Goal: Task Accomplishment & Management: Use online tool/utility

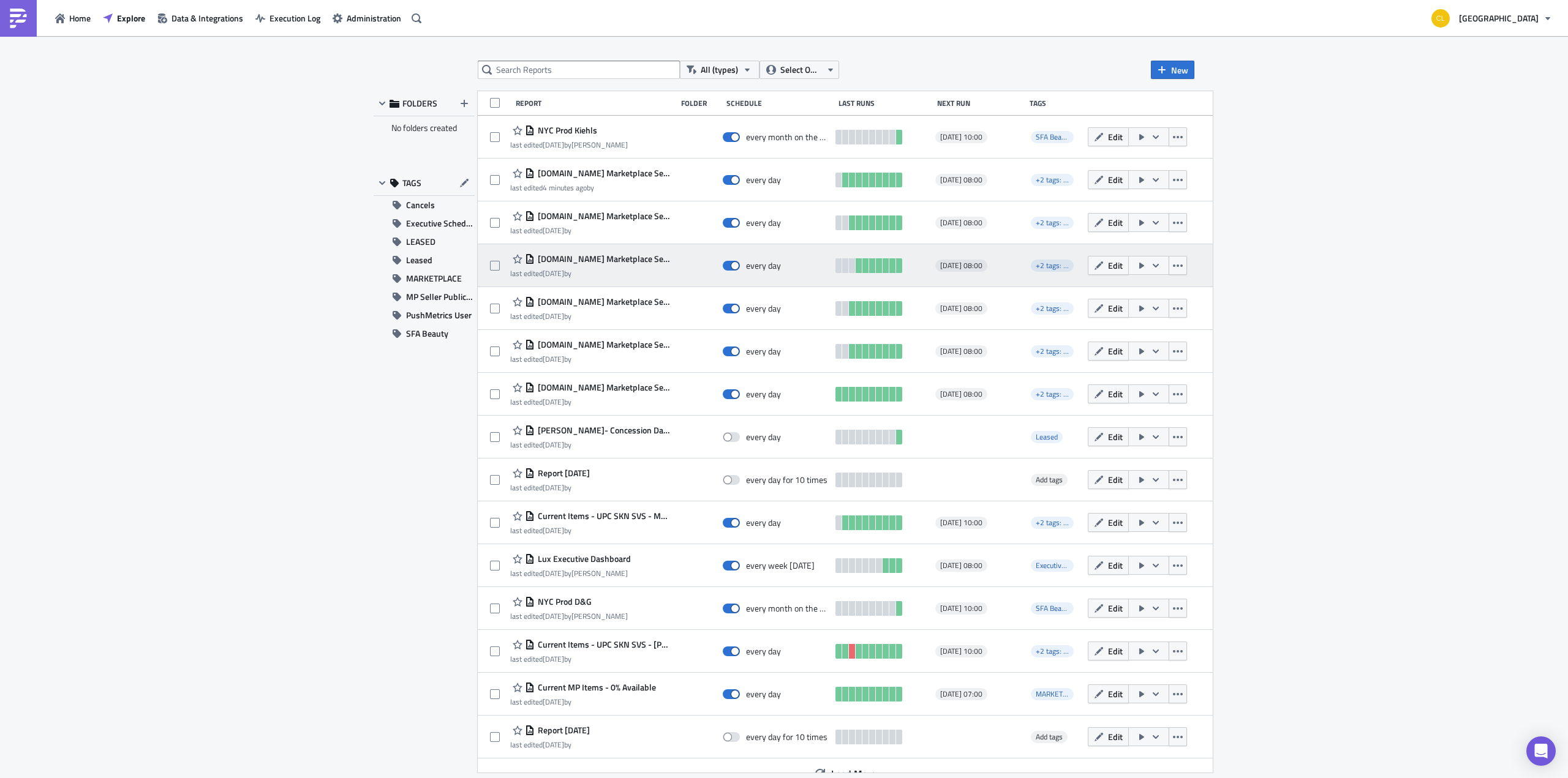
click at [613, 259] on span "[DOMAIN_NAME] Marketplace Seller Inventory Snapshot - [PERSON_NAME]" at bounding box center [603, 259] width 136 height 11
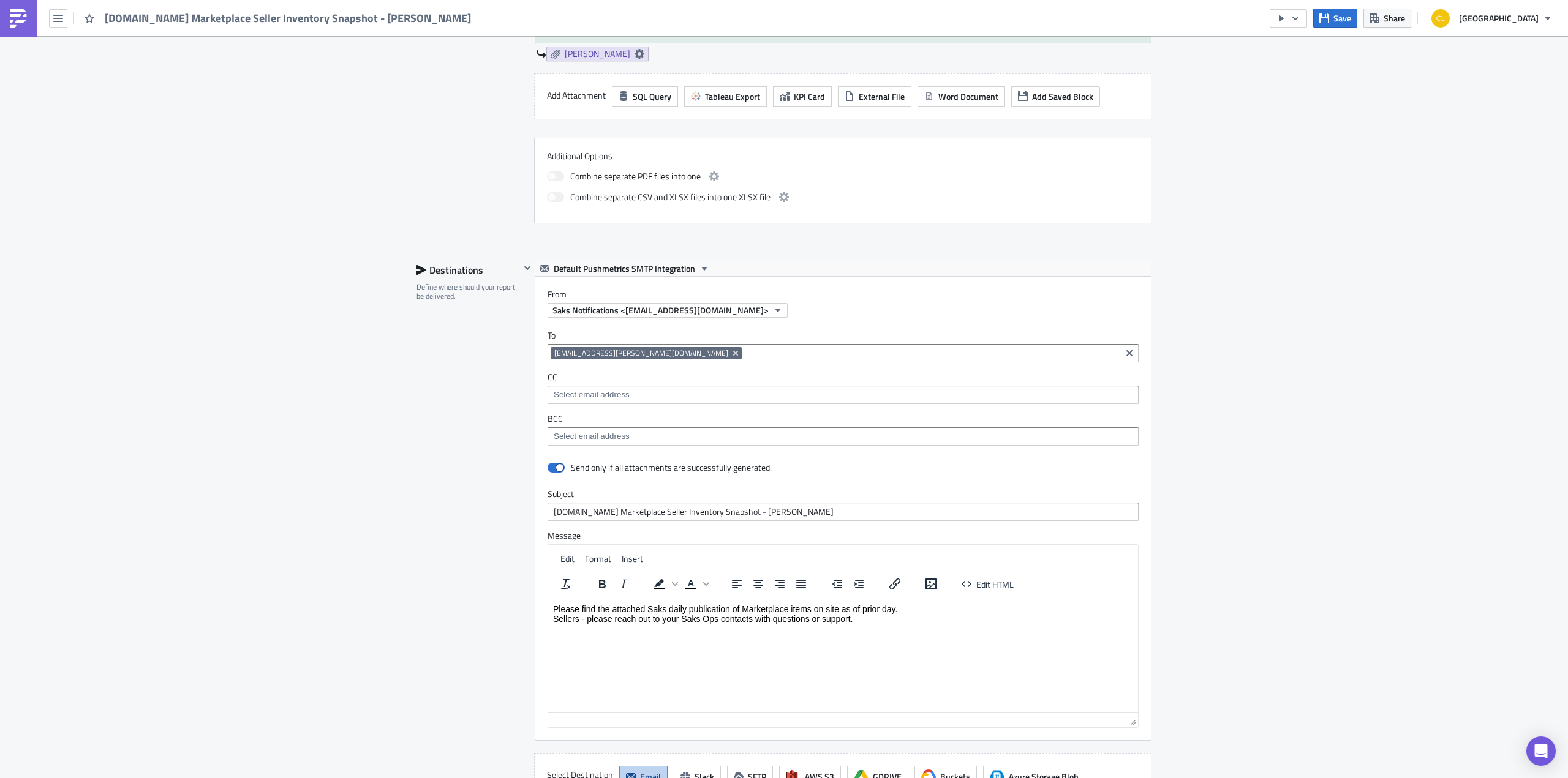
scroll to position [607, 0]
click at [731, 346] on icon "Remove Tag" at bounding box center [736, 350] width 10 height 10
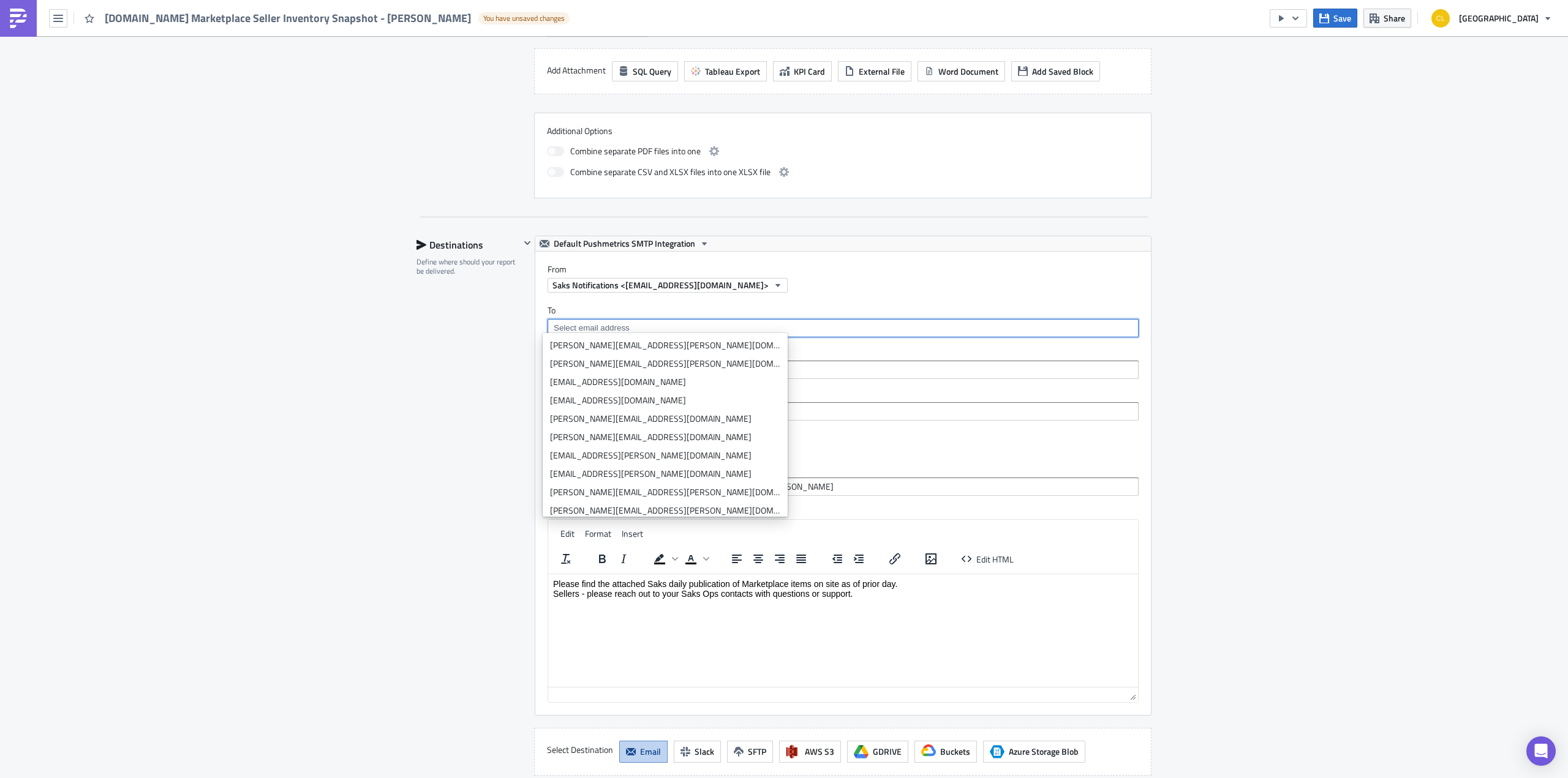
paste input "[PERSON_NAME][EMAIL_ADDRESS][DOMAIN_NAME]"
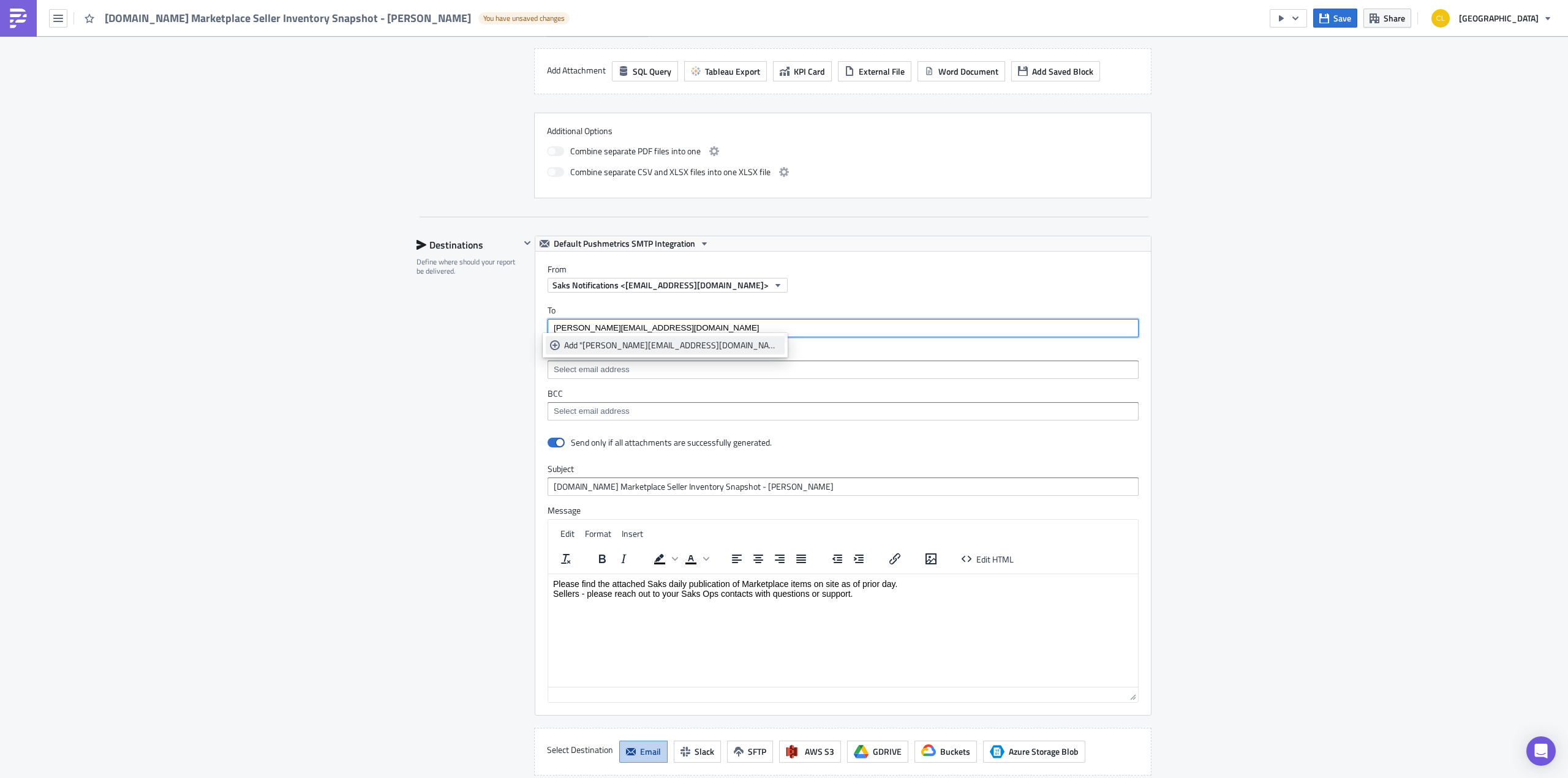
type input "[PERSON_NAME][EMAIL_ADDRESS][DOMAIN_NAME]"
click at [640, 348] on div "Add "[PERSON_NAME][EMAIL_ADDRESS][DOMAIN_NAME]"" at bounding box center [671, 346] width 216 height 12
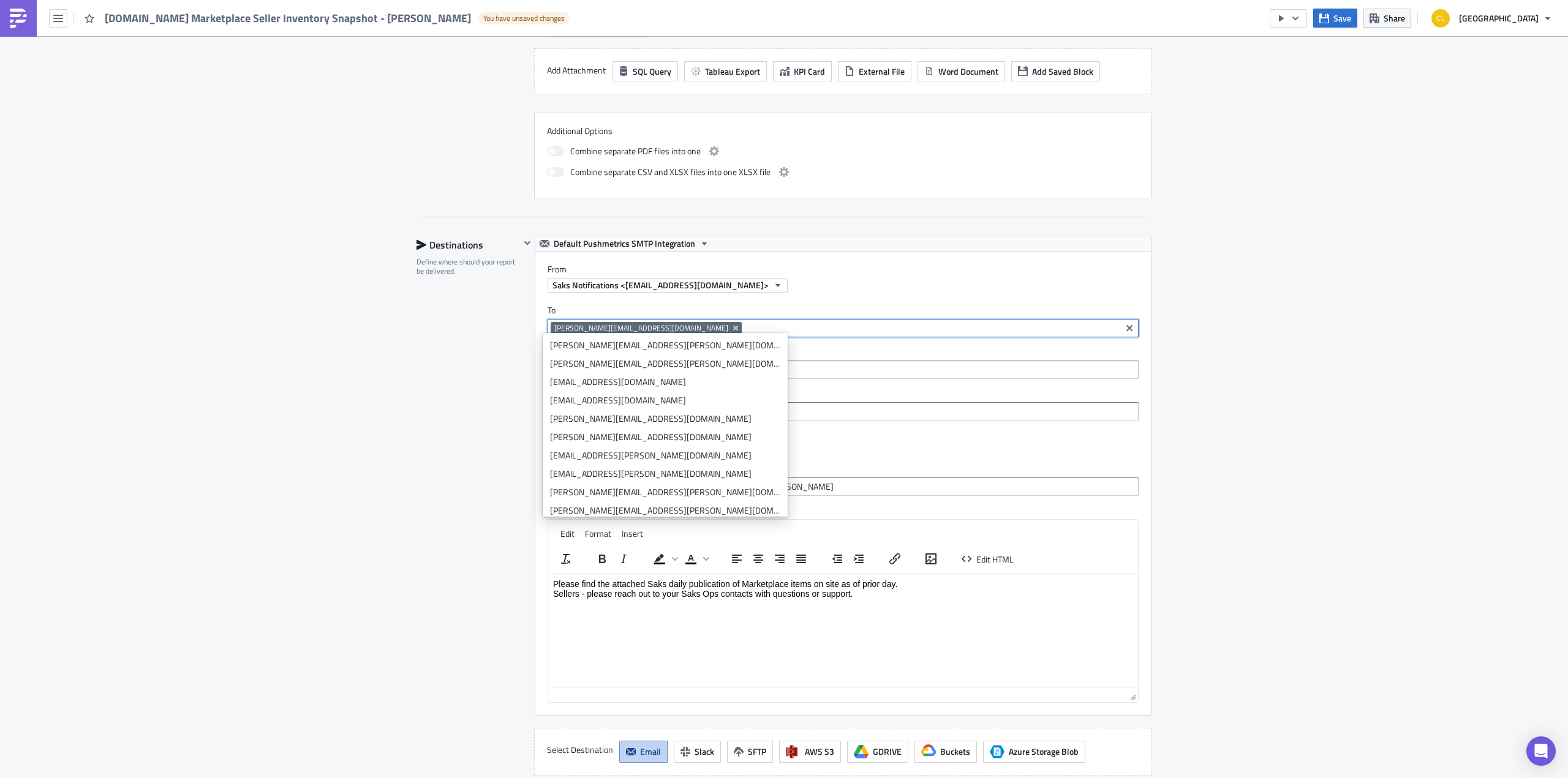
paste input "[PERSON_NAME][EMAIL_ADDRESS][DOMAIN_NAME]"
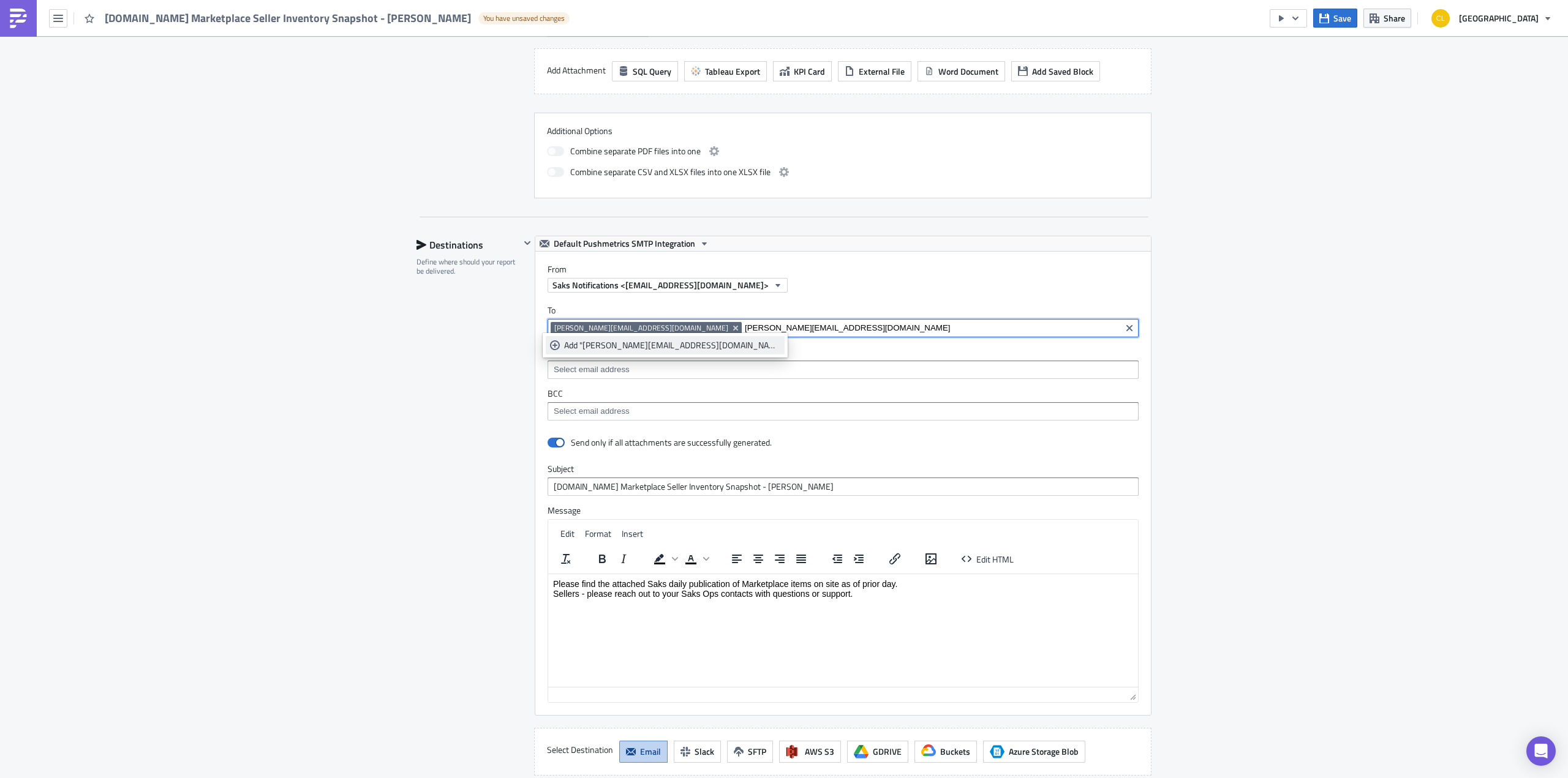
type input "[PERSON_NAME][EMAIL_ADDRESS][DOMAIN_NAME]"
click at [686, 348] on div "Add "[PERSON_NAME][EMAIL_ADDRESS][DOMAIN_NAME]"" at bounding box center [671, 346] width 216 height 12
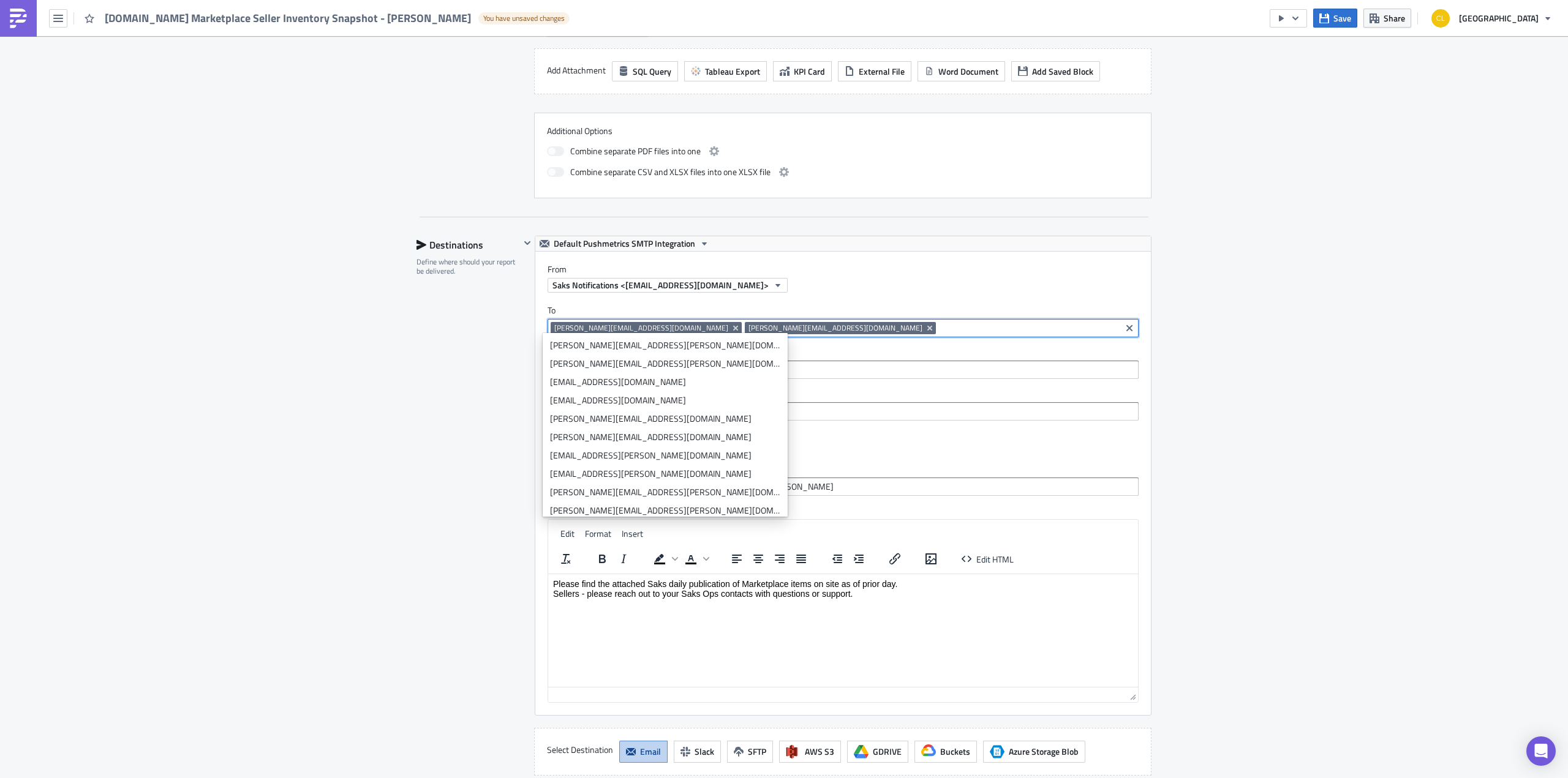
click at [939, 323] on input at bounding box center [1028, 328] width 179 height 12
paste input "[PERSON_NAME] <[PERSON_NAME][EMAIL_ADDRESS][DOMAIN_NAME]"
type input "[PERSON_NAME] <[PERSON_NAME][EMAIL_ADDRESS][DOMAIN_NAME]"
paste input "[PERSON_NAME][EMAIL_ADDRESS][DOMAIN_NAME]"
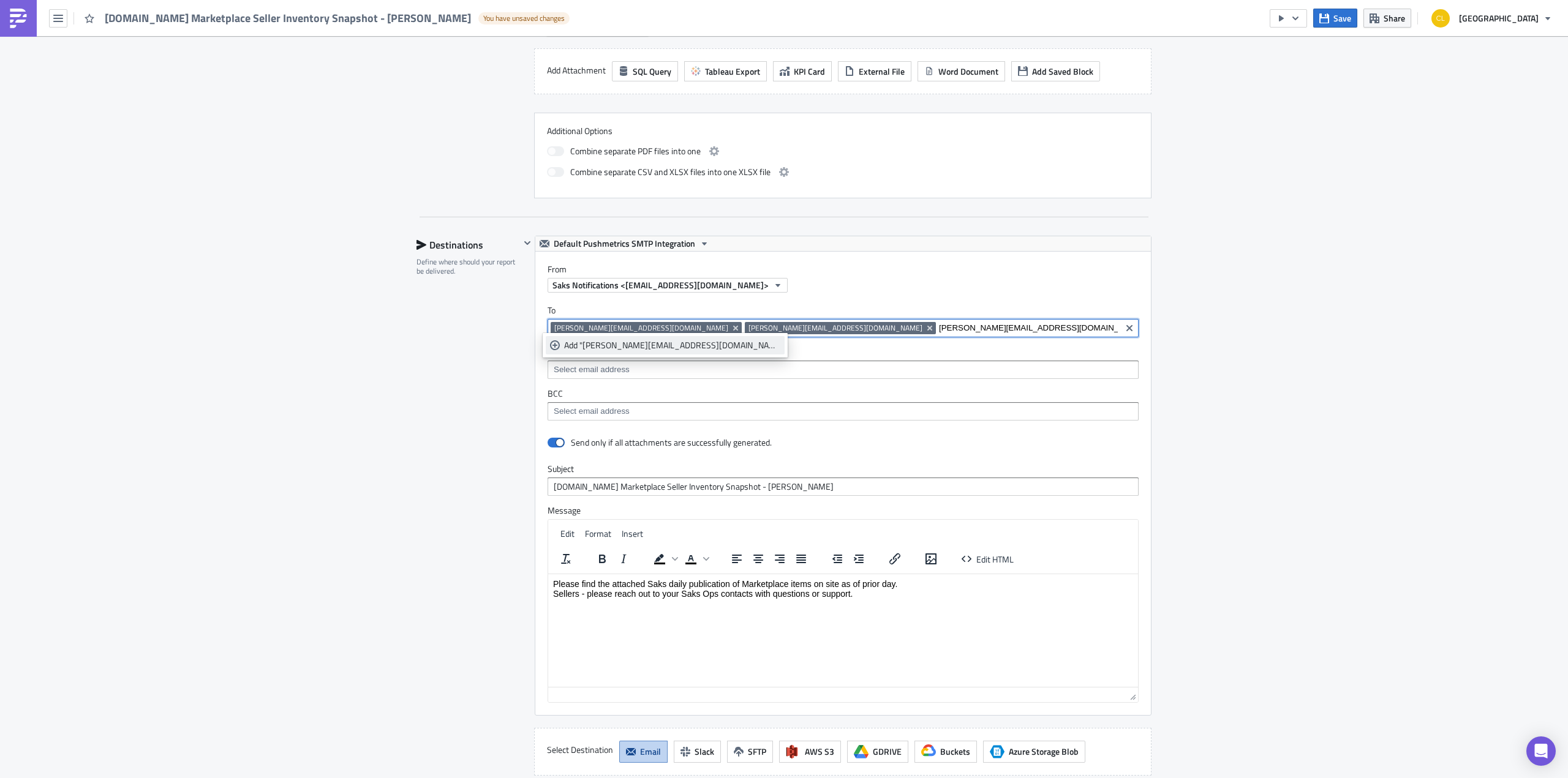
type input "[PERSON_NAME][EMAIL_ADDRESS][DOMAIN_NAME]"
click at [646, 339] on link "Add "[PERSON_NAME][EMAIL_ADDRESS][DOMAIN_NAME]"" at bounding box center [666, 346] width 239 height 19
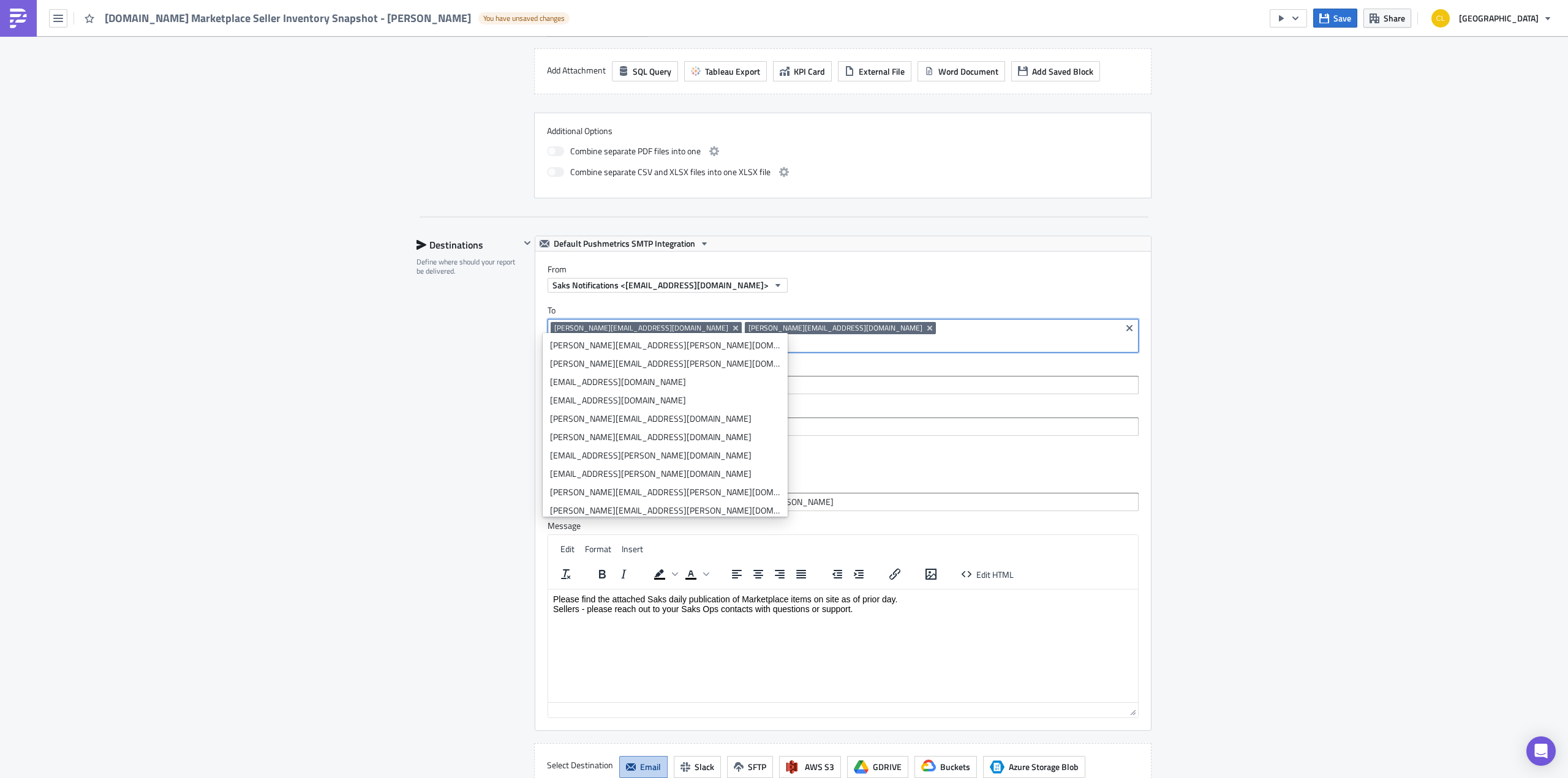
paste input "[EMAIL_ADDRESS][DOMAIN_NAME]"
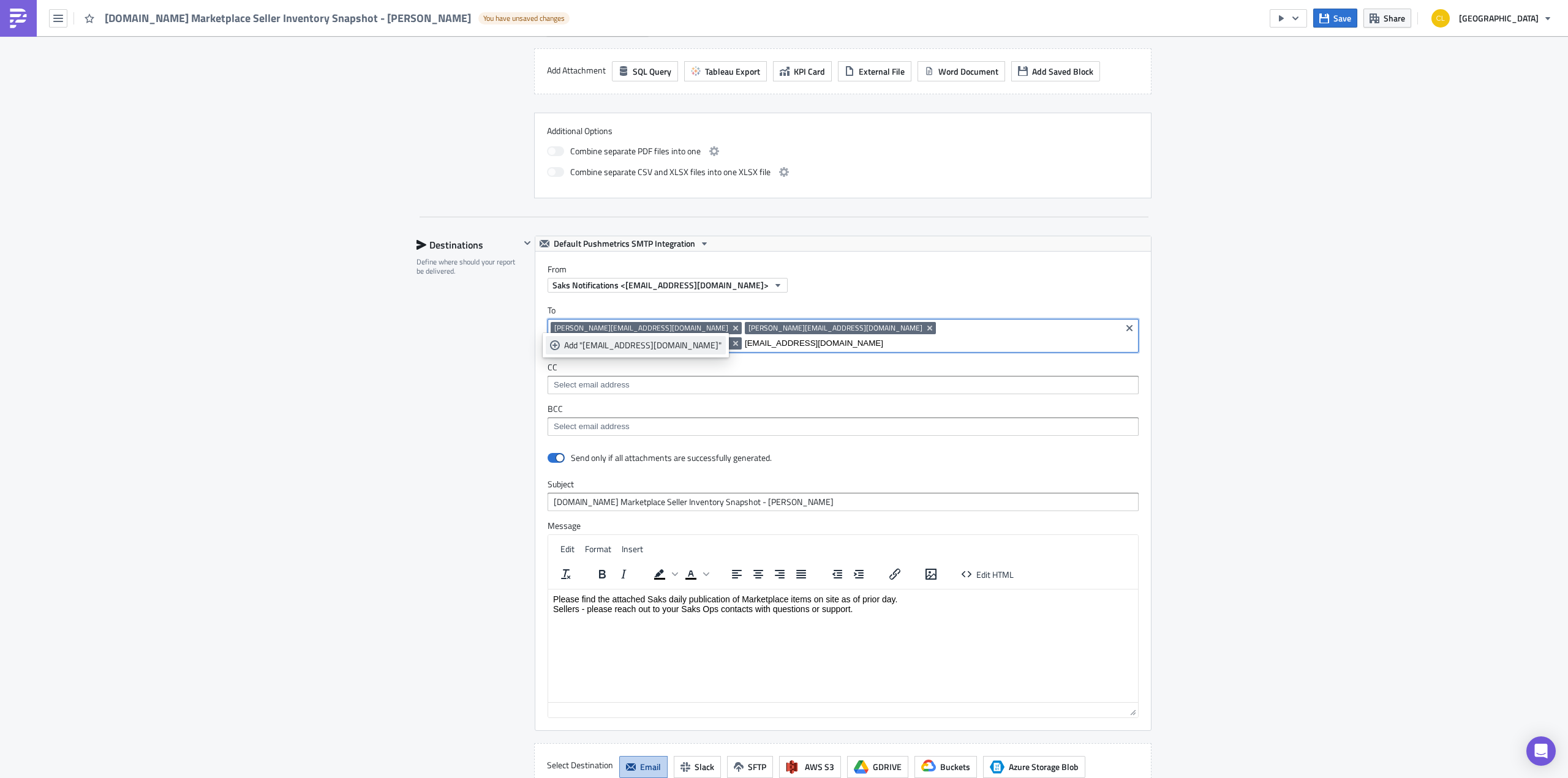
type input "[EMAIL_ADDRESS][DOMAIN_NAME]"
click at [683, 348] on div "Add "[EMAIL_ADDRESS][DOMAIN_NAME]"" at bounding box center [642, 346] width 157 height 12
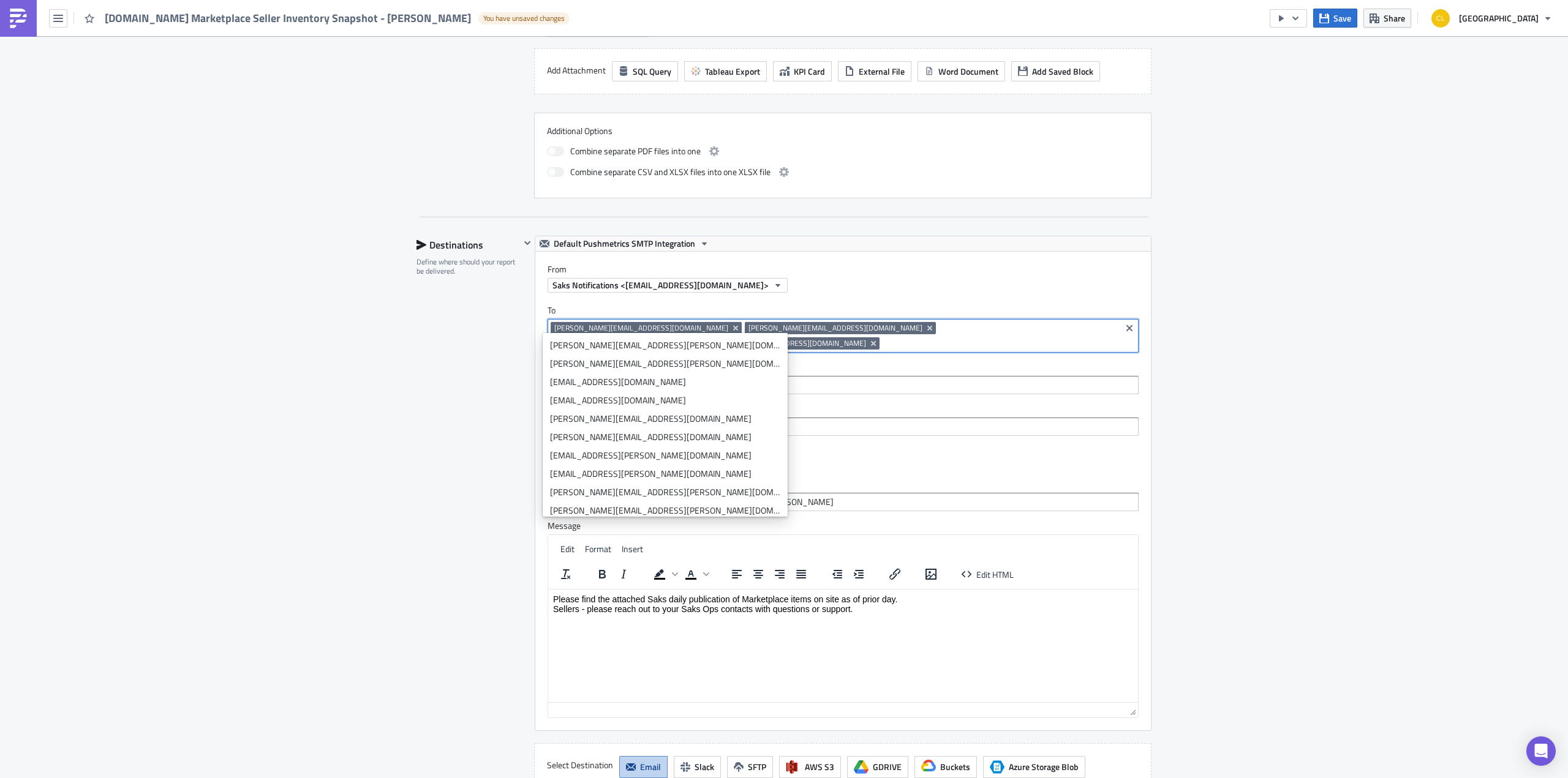
click at [1065, 338] on input at bounding box center [1000, 344] width 235 height 12
paste input "[PERSON_NAME][EMAIL_ADDRESS][DOMAIN_NAME]"
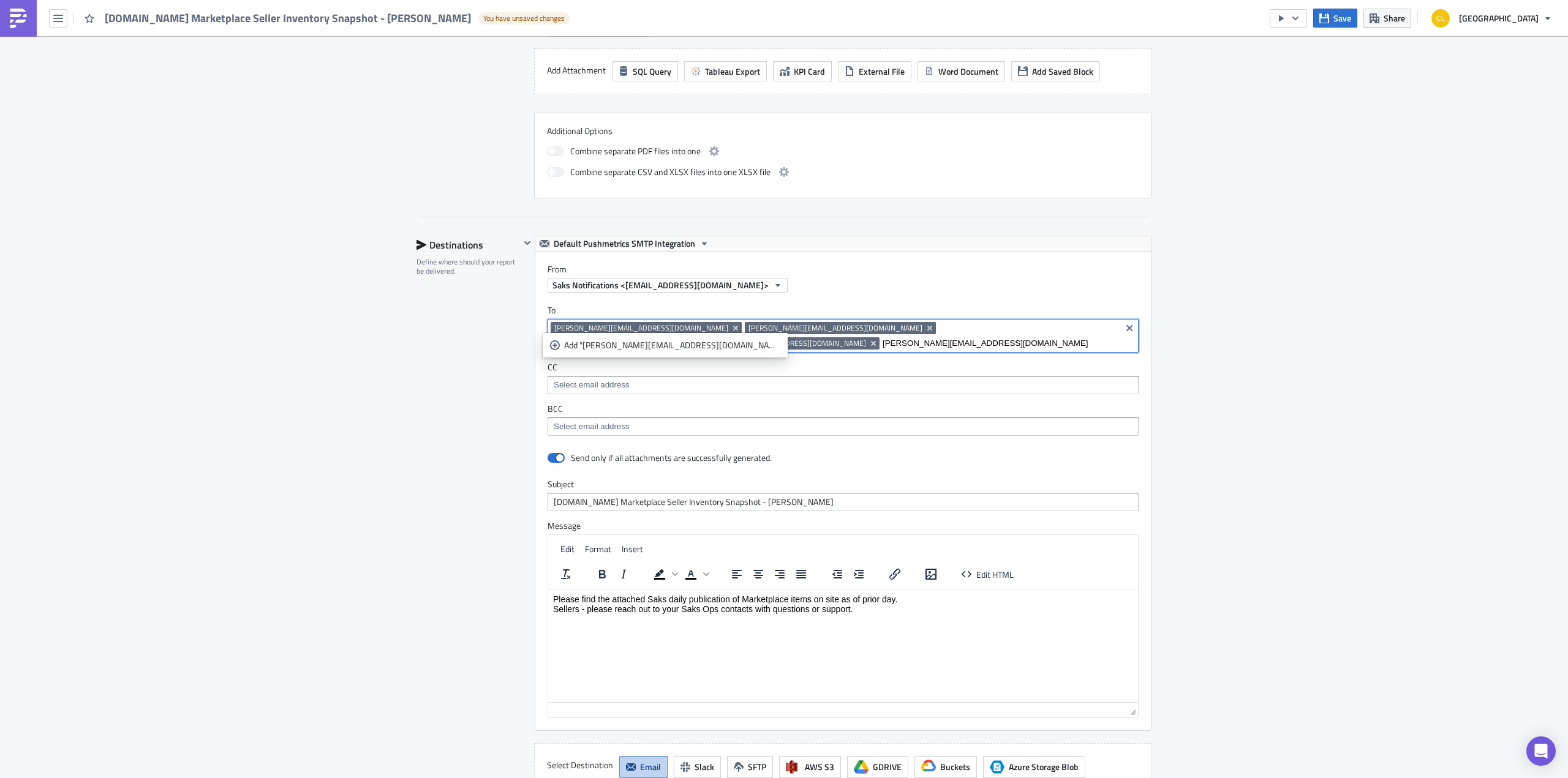
scroll to position [0, 82]
type input "[PERSON_NAME][EMAIL_ADDRESS][DOMAIN_NAME]"
click at [653, 348] on div "Add "[PERSON_NAME][EMAIL_ADDRESS][DOMAIN_NAME]"" at bounding box center [671, 346] width 216 height 12
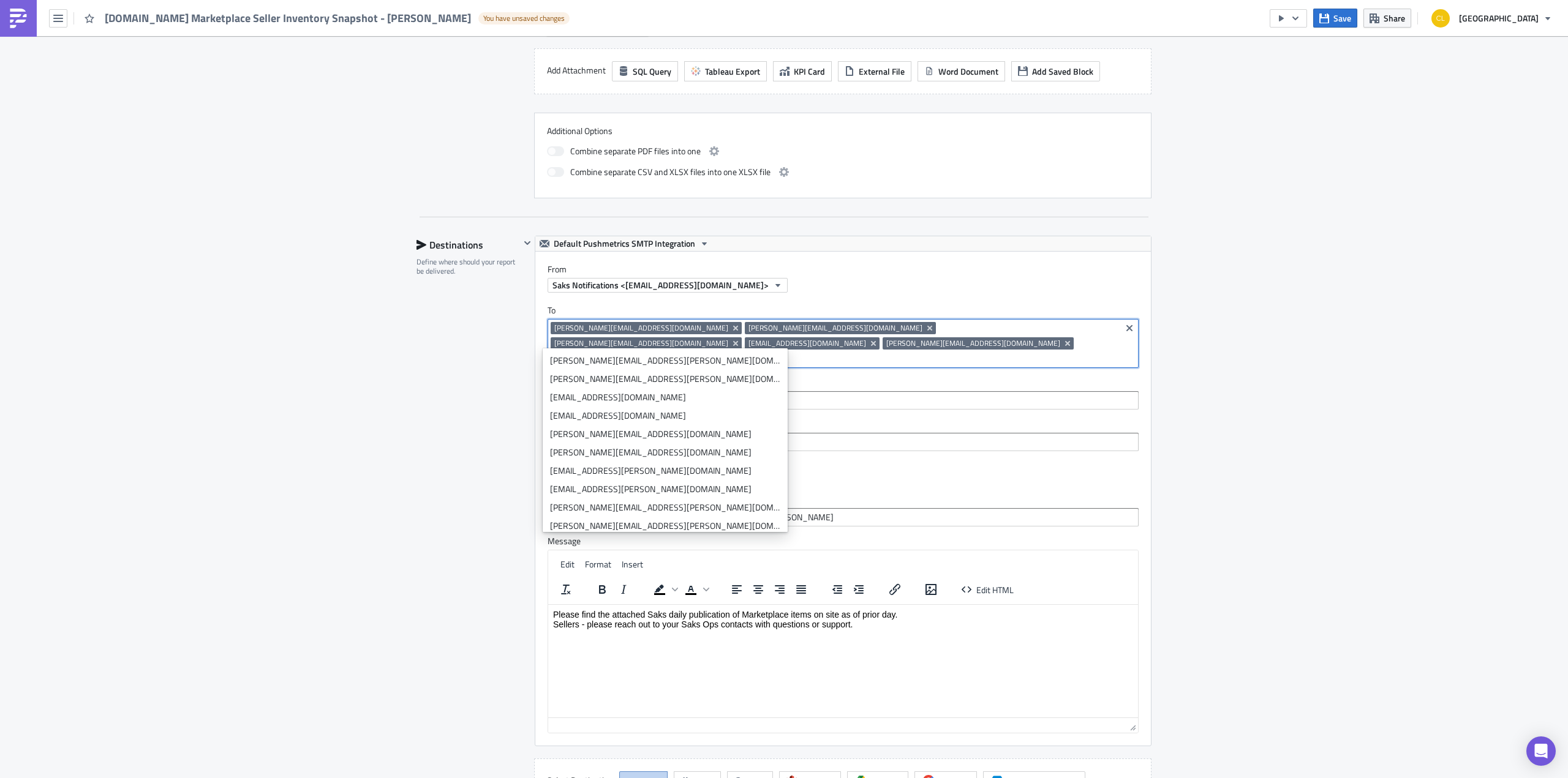
scroll to position [0, 0]
paste input "[EMAIL_ADDRESS][DOMAIN_NAME]"
type input "[EMAIL_ADDRESS][DOMAIN_NAME]"
paste input "[PERSON_NAME][EMAIL_ADDRESS][DOMAIN_NAME]"
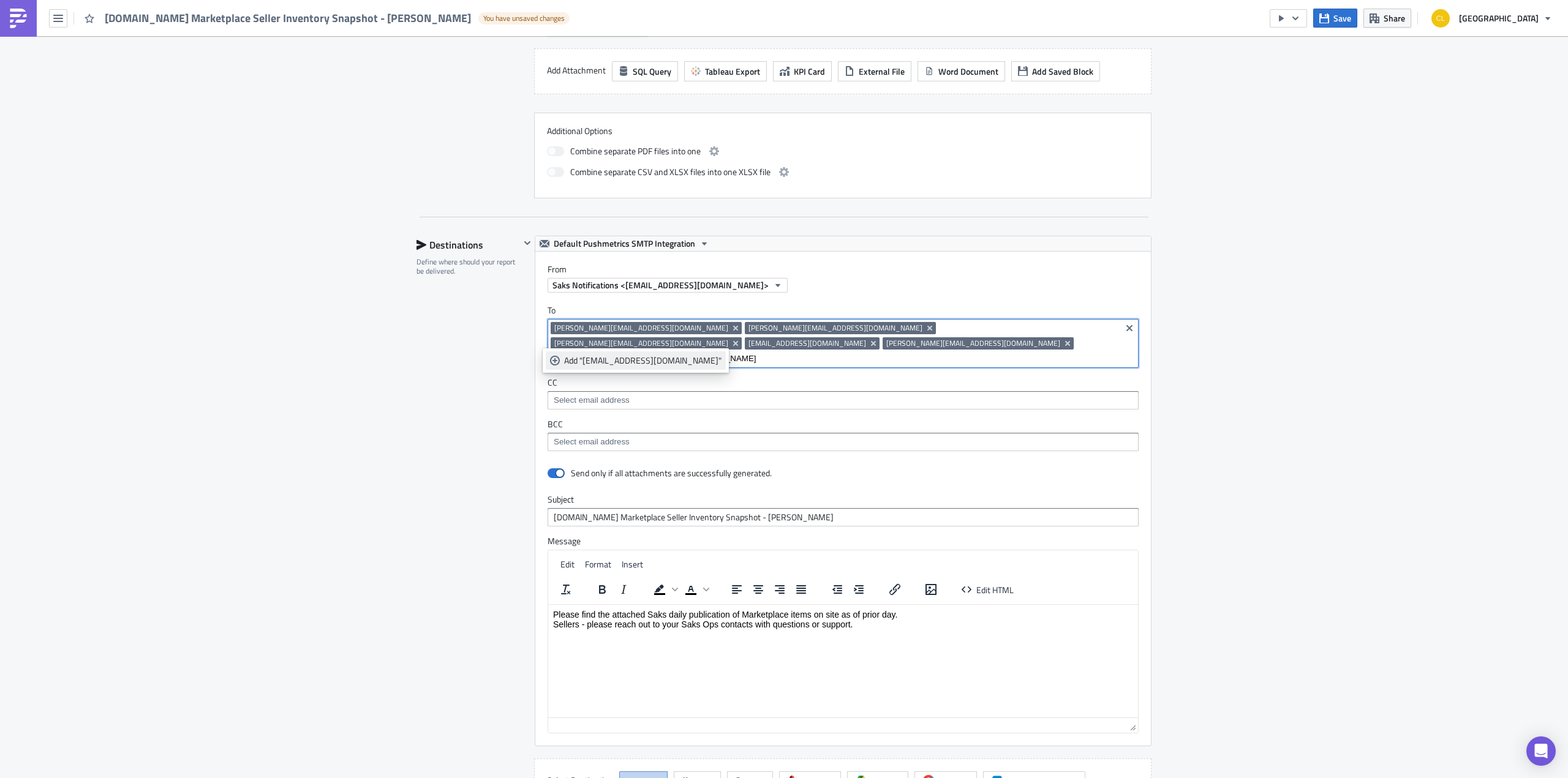
type input "[PERSON_NAME][EMAIL_ADDRESS][DOMAIN_NAME]"
click at [587, 367] on link "Add "[EMAIL_ADDRESS][DOMAIN_NAME]"" at bounding box center [636, 360] width 180 height 19
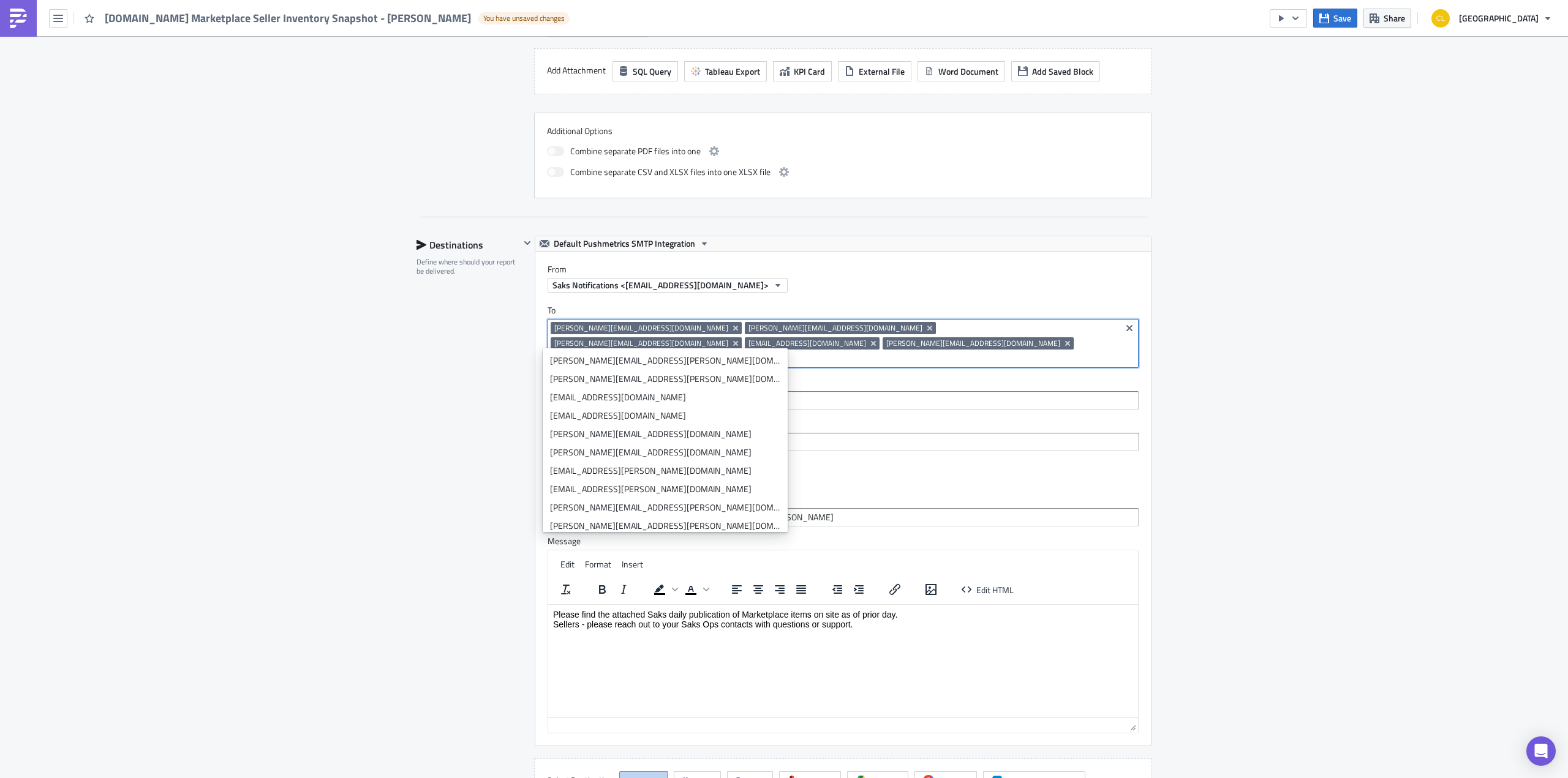
click at [841, 352] on input at bounding box center [931, 358] width 373 height 12
paste input "[PERSON_NAME][EMAIL_ADDRESS][PERSON_NAME][DOMAIN_NAME]"
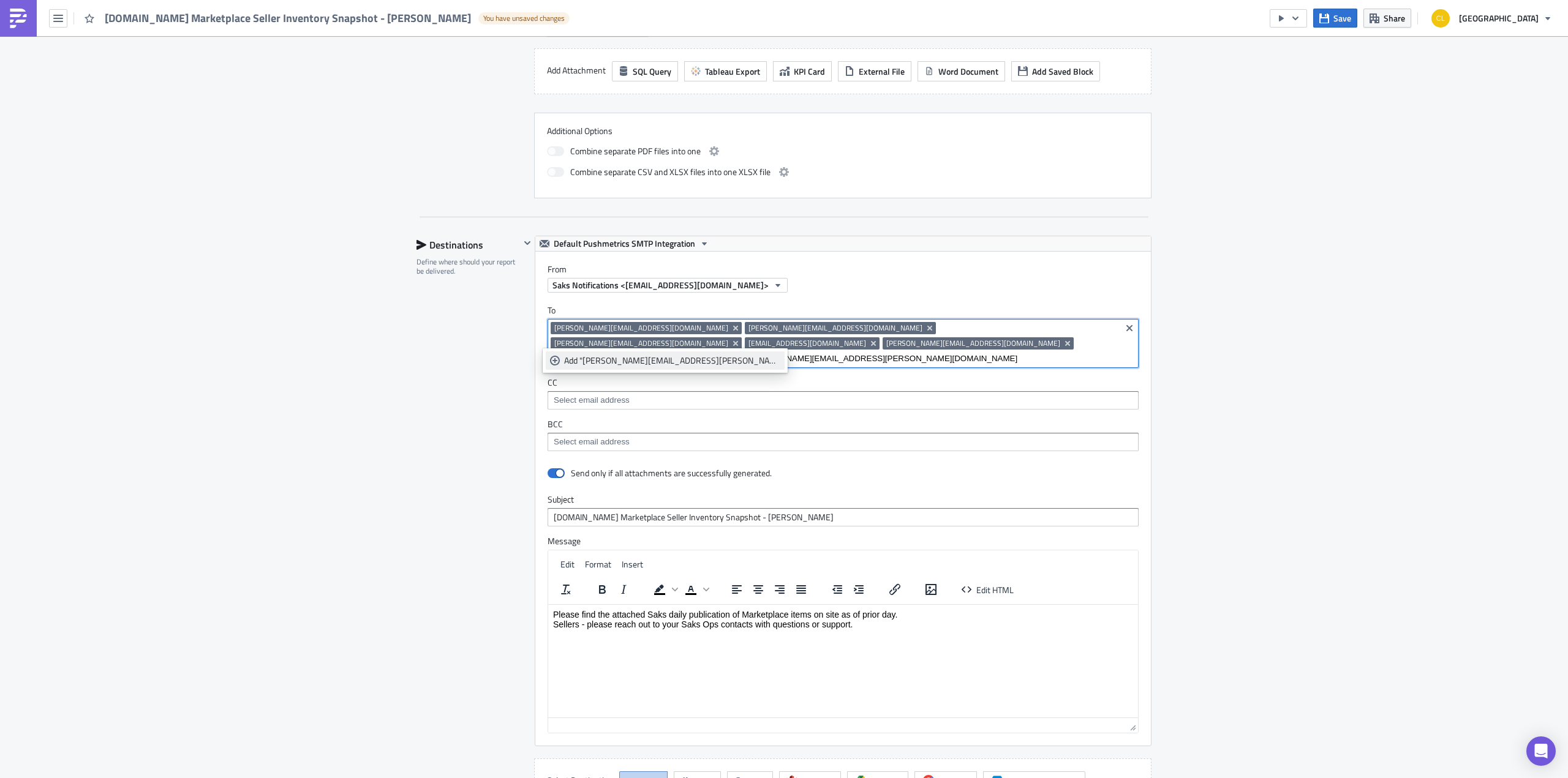
type input "[PERSON_NAME][EMAIL_ADDRESS][PERSON_NAME][DOMAIN_NAME]"
click at [671, 363] on div "Add "[PERSON_NAME][EMAIL_ADDRESS][PERSON_NAME][DOMAIN_NAME]"" at bounding box center [671, 360] width 216 height 12
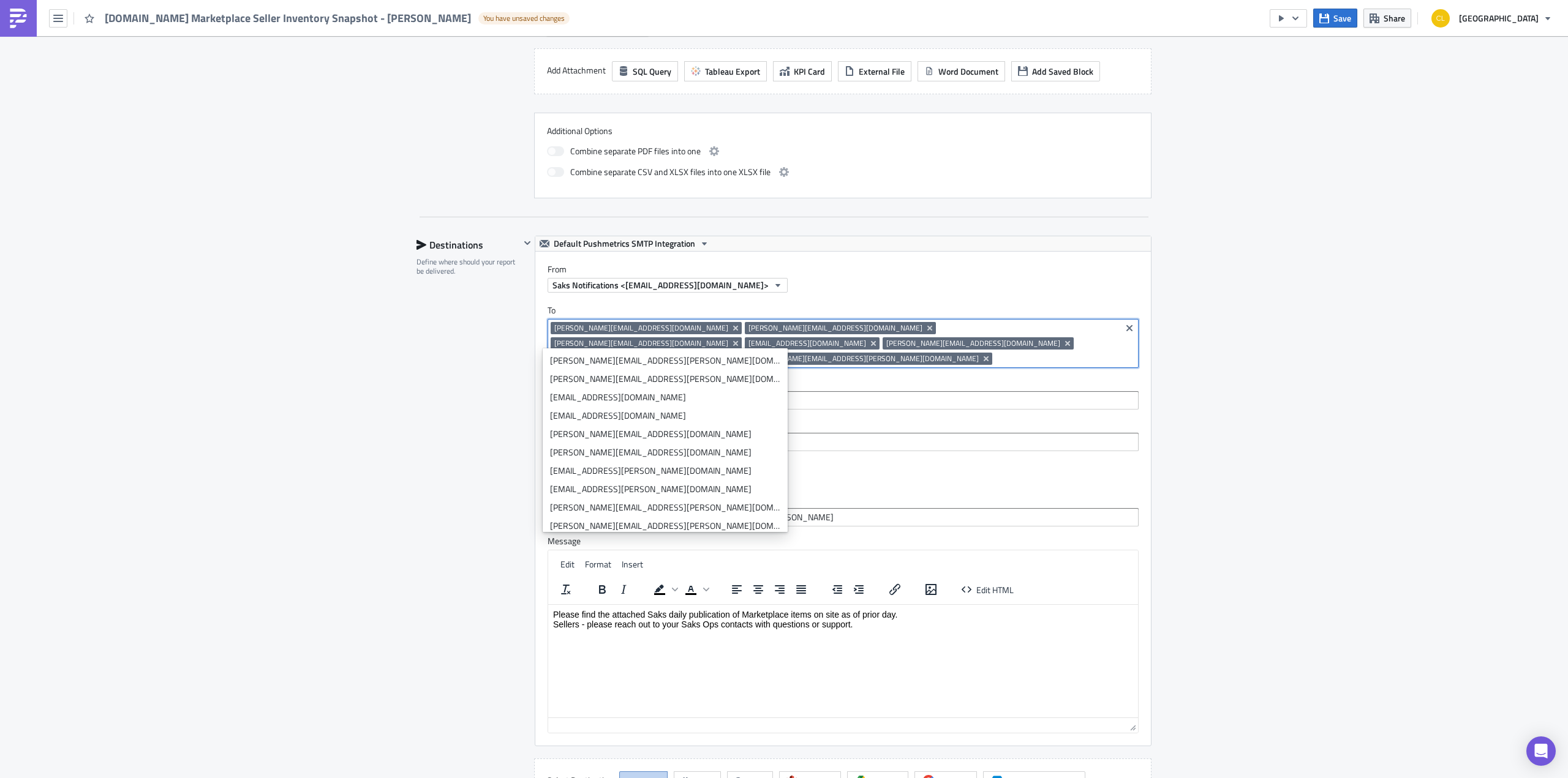
click at [1274, 360] on div "Execution Log Edit " [DOMAIN_NAME] Marketplace Seller Inventory Snapshot - [PER…" at bounding box center [784, 219] width 1568 height 1626
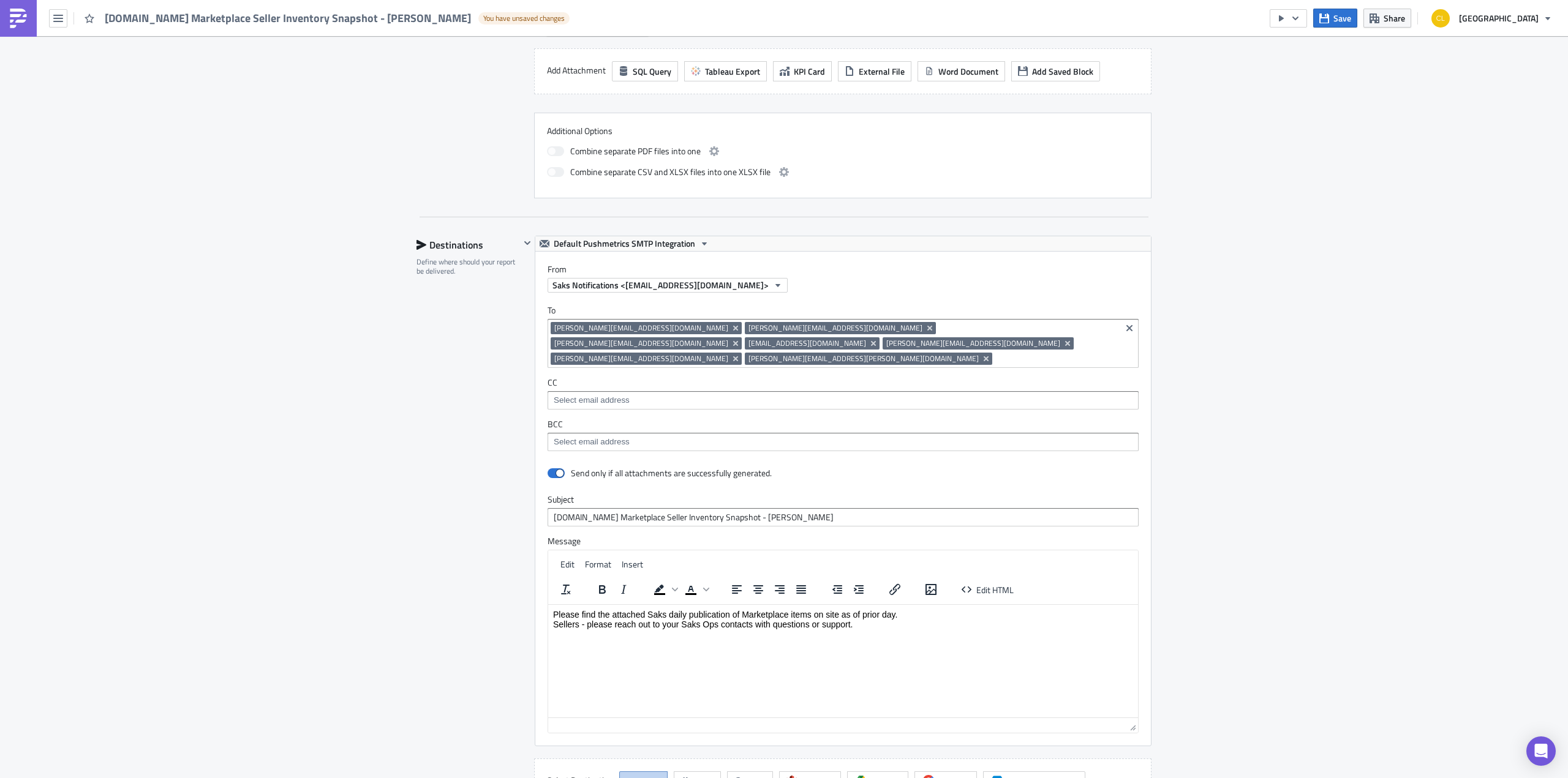
click at [1040, 395] on input at bounding box center [842, 401] width 584 height 12
type input "[EMAIL_ADDRESS][DOMAIN_NAME]"
click at [615, 405] on div "Add "[EMAIL_ADDRESS][DOMAIN_NAME]"" at bounding box center [642, 402] width 157 height 12
type input "[EMAIL_ADDRESS][DOMAIN_NAME]"
click at [655, 408] on div "Add "[EMAIL_ADDRESS][DOMAIN_NAME]"" at bounding box center [642, 402] width 157 height 12
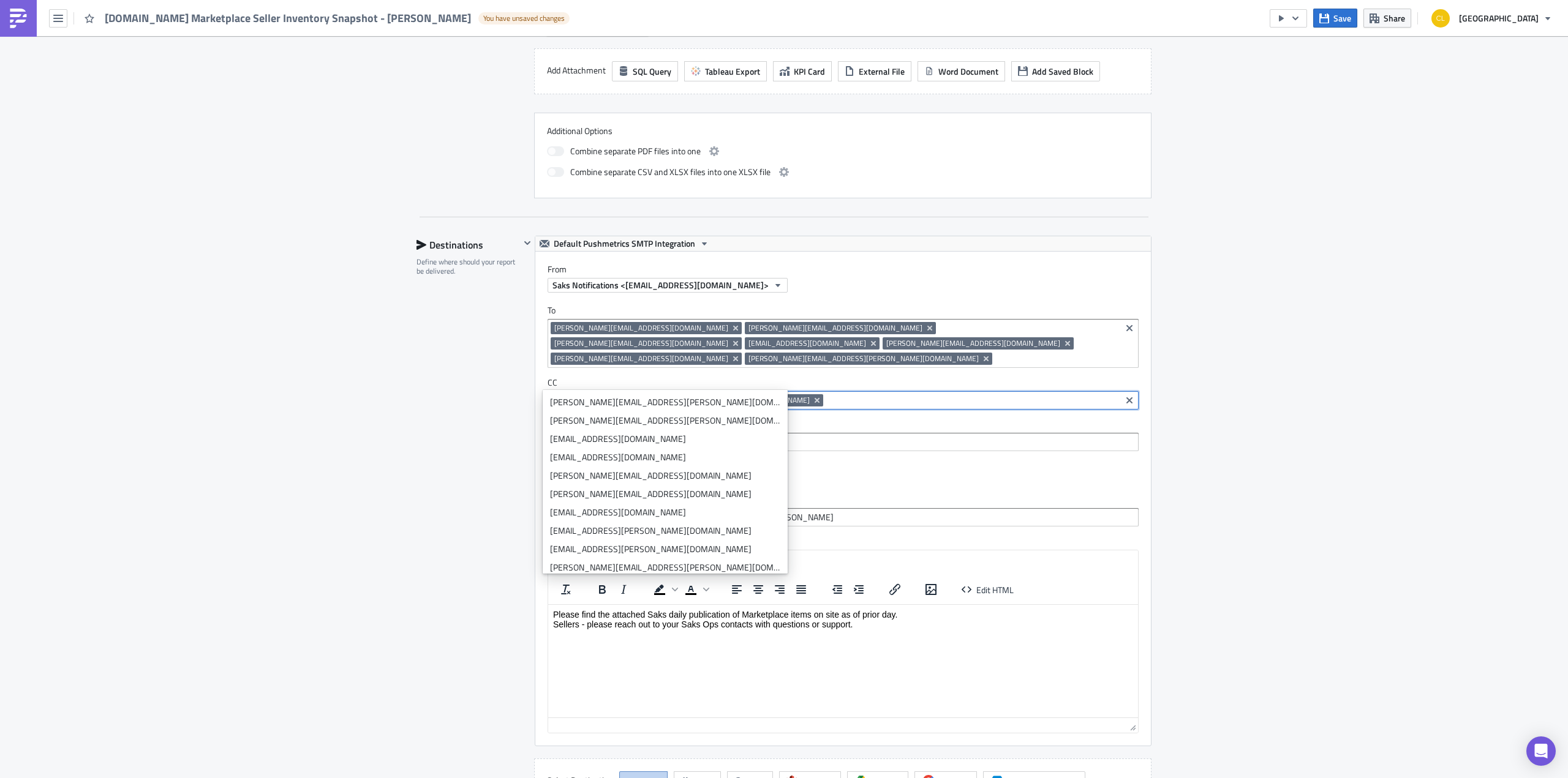
click at [896, 436] on div at bounding box center [842, 444] width 584 height 16
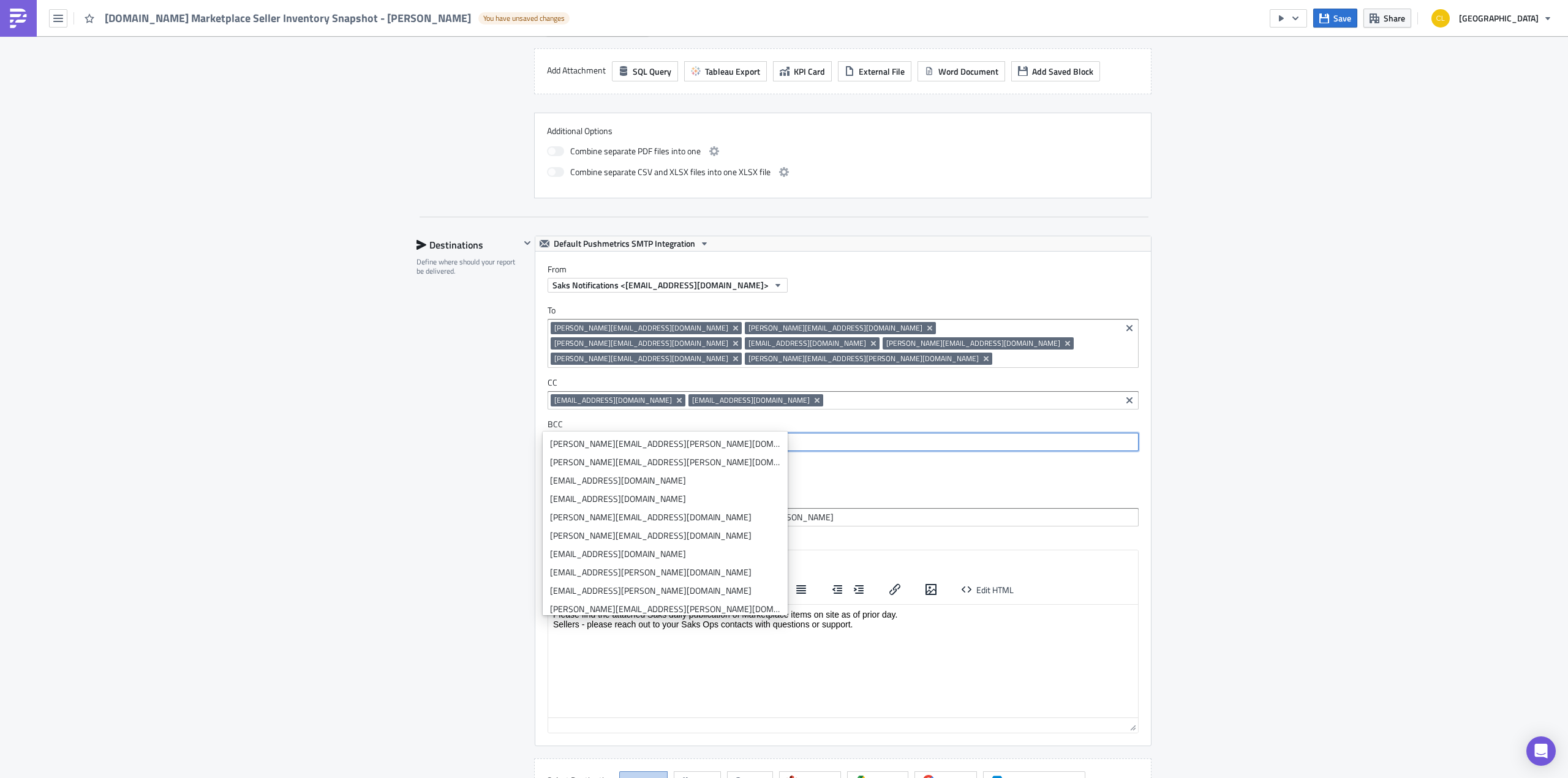
click at [974, 466] on div "Send only if all attachments are successfully generated. Subject [DOMAIN_NAME] …" at bounding box center [842, 605] width 615 height 282
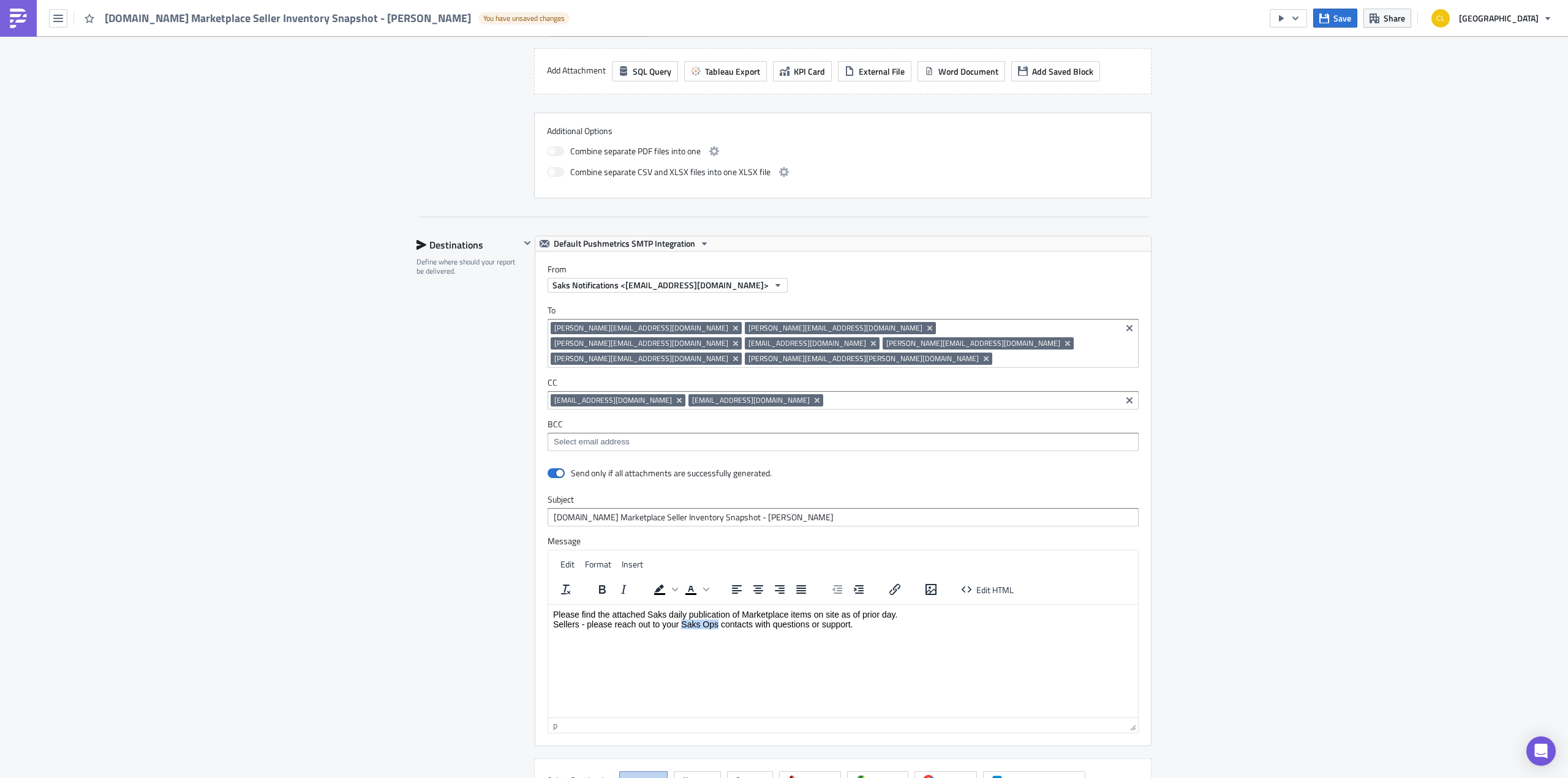
drag, startPoint x: 717, startPoint y: 624, endPoint x: 682, endPoint y: 625, distance: 35.0
click at [682, 625] on p "Please find the attached Saks daily publication of Marketplace items on site as…" at bounding box center [842, 619] width 580 height 20
drag, startPoint x: 859, startPoint y: 623, endPoint x: 823, endPoint y: 625, distance: 36.1
click at [823, 625] on p "Please find the attached Saks daily publication of Marketplace items on site as…" at bounding box center [842, 619] width 580 height 20
drag, startPoint x: 935, startPoint y: 624, endPoint x: 1090, endPoint y: 1194, distance: 590.7
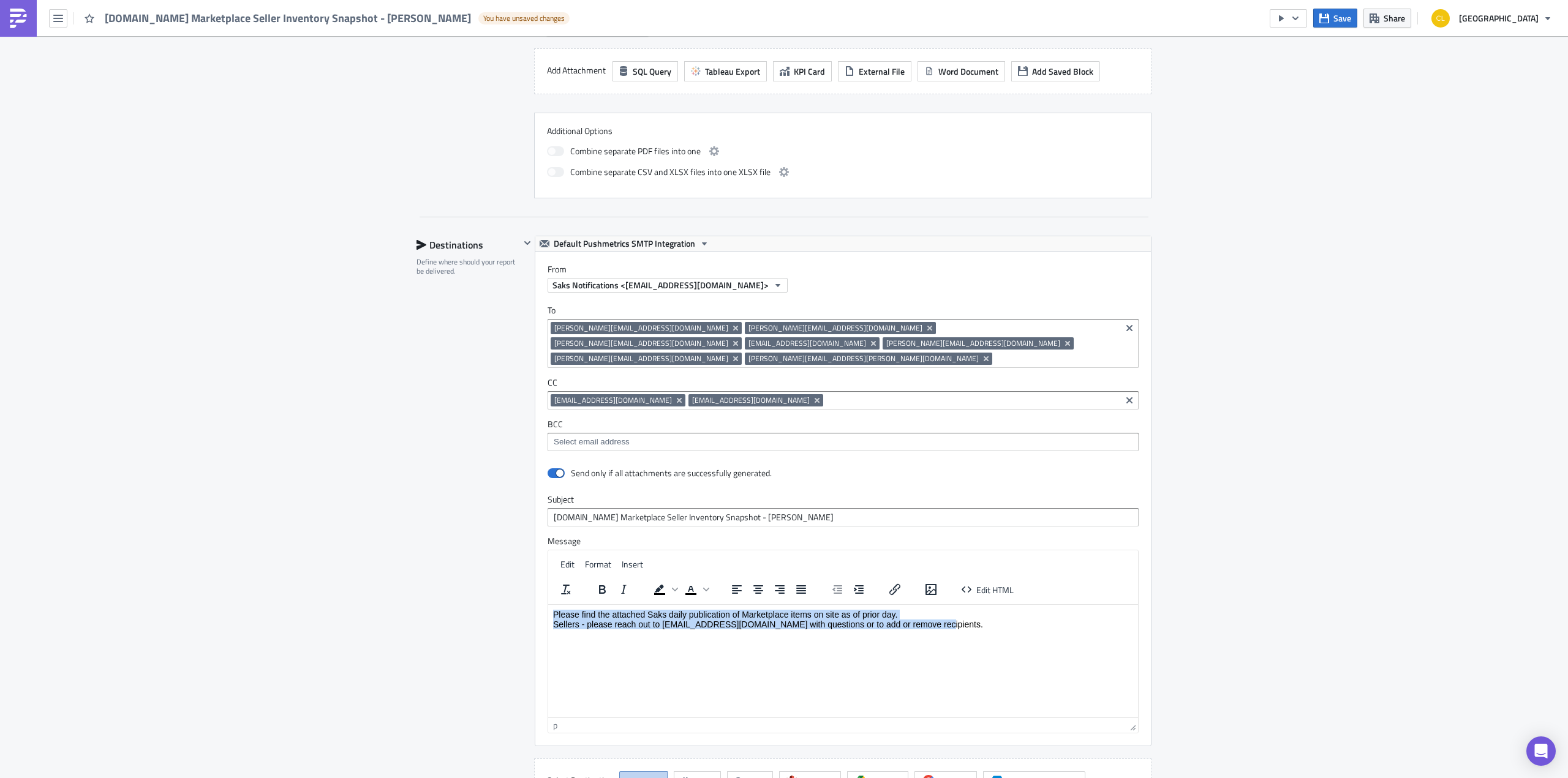
click at [548, 607] on html "Please find the attached Saks daily publication of Marketplace items on site as…" at bounding box center [842, 619] width 589 height 30
click at [872, 634] on html "Please find the attached Saks daily publication of Marketplace items on site as…" at bounding box center [842, 619] width 589 height 30
drag, startPoint x: 937, startPoint y: 624, endPoint x: 1087, endPoint y: 1200, distance: 595.2
click at [548, 614] on html "Please find the attached Saks daily publication of Marketplace items on site as…" at bounding box center [842, 619] width 589 height 30
drag, startPoint x: 826, startPoint y: 633, endPoint x: 834, endPoint y: 628, distance: 9.4
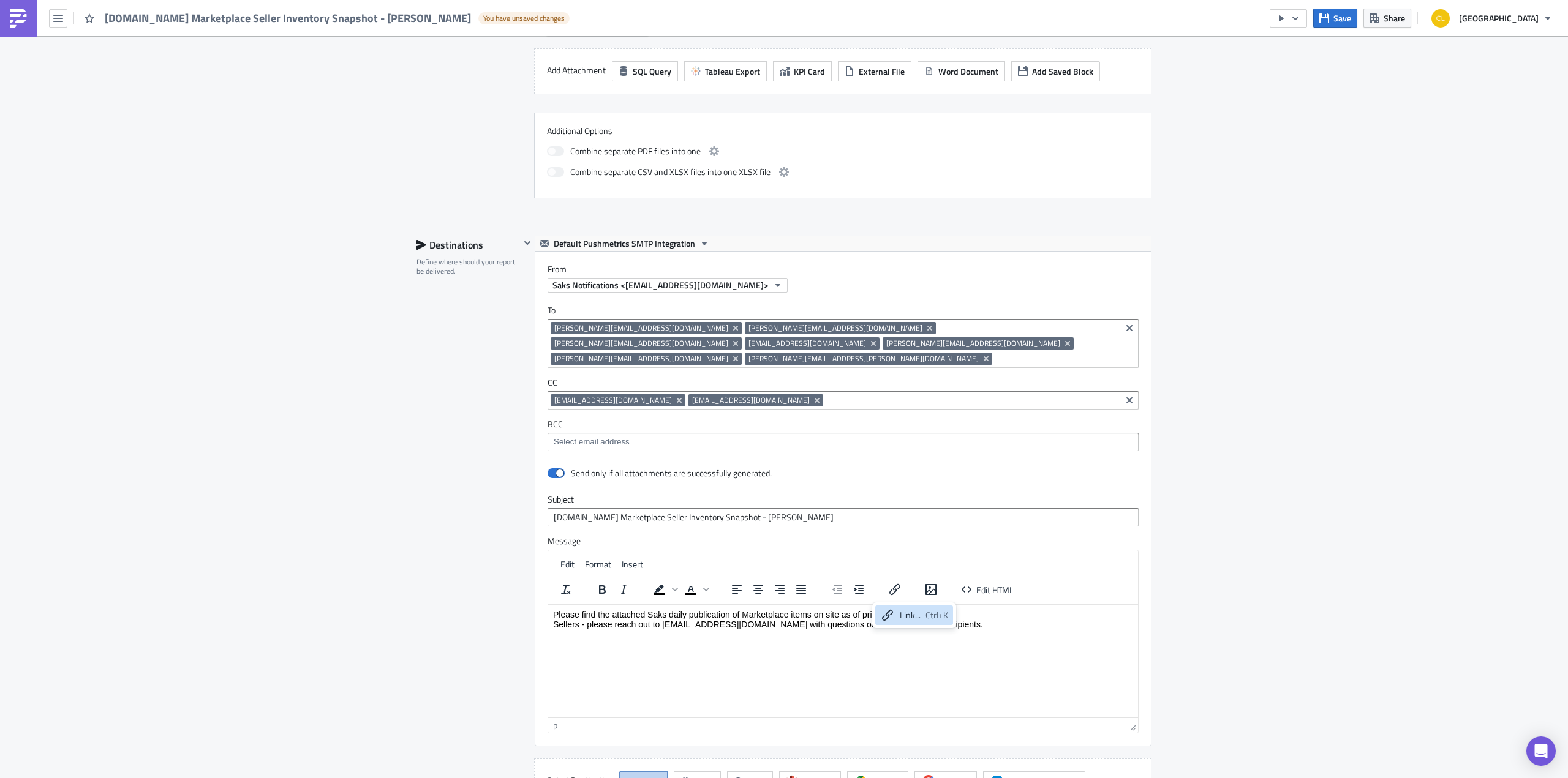
click at [832, 629] on html "Please find the attached Saks daily publication of Marketplace items on site as…" at bounding box center [842, 619] width 589 height 30
drag, startPoint x: 885, startPoint y: 617, endPoint x: 549, endPoint y: 595, distance: 336.7
click at [549, 604] on html "Please find the attached Saks daily publication of Marketplace items on site as…" at bounding box center [842, 619] width 589 height 30
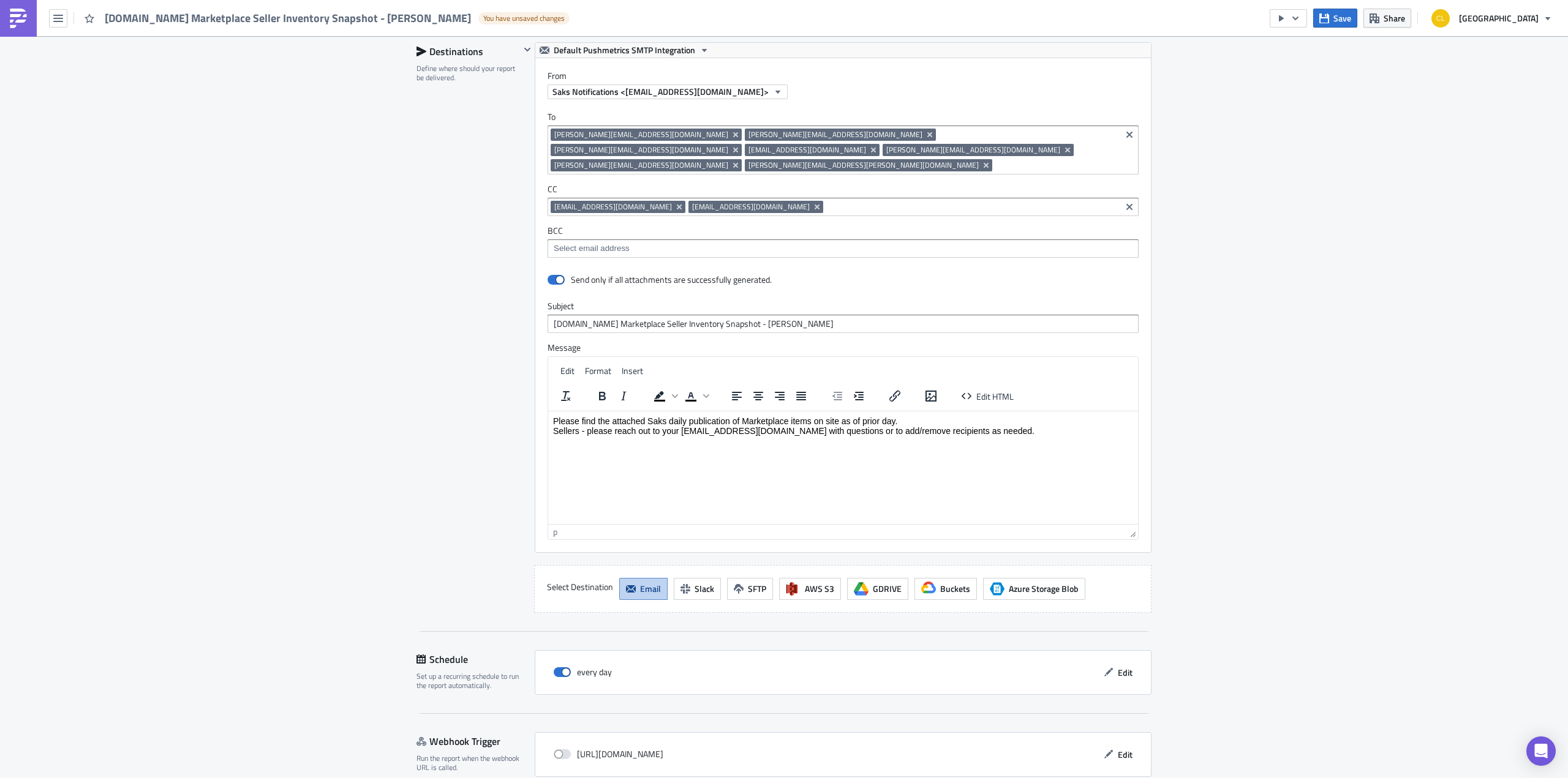
scroll to position [834, 0]
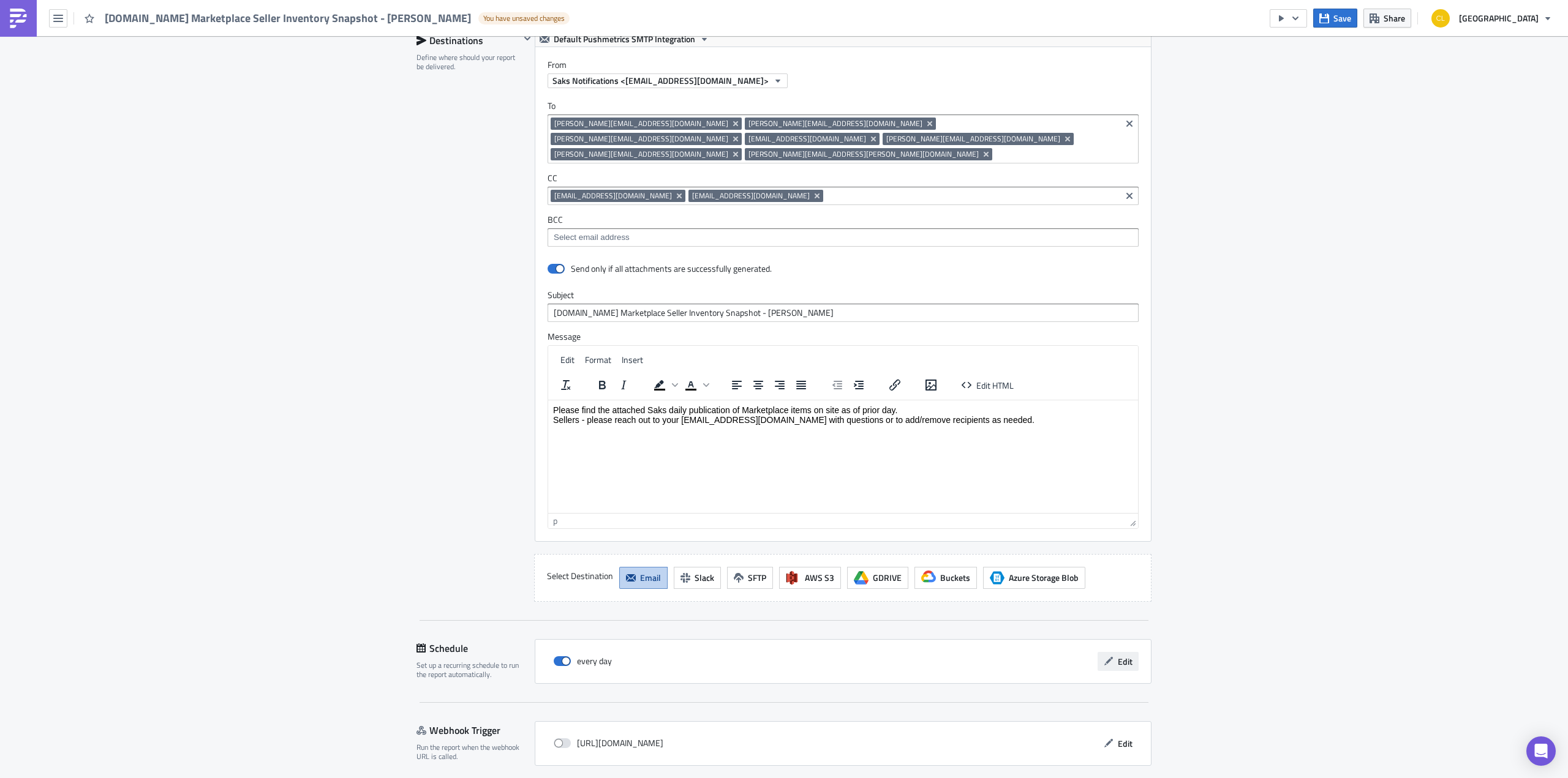
click at [1122, 656] on span "Edit" at bounding box center [1125, 661] width 15 height 13
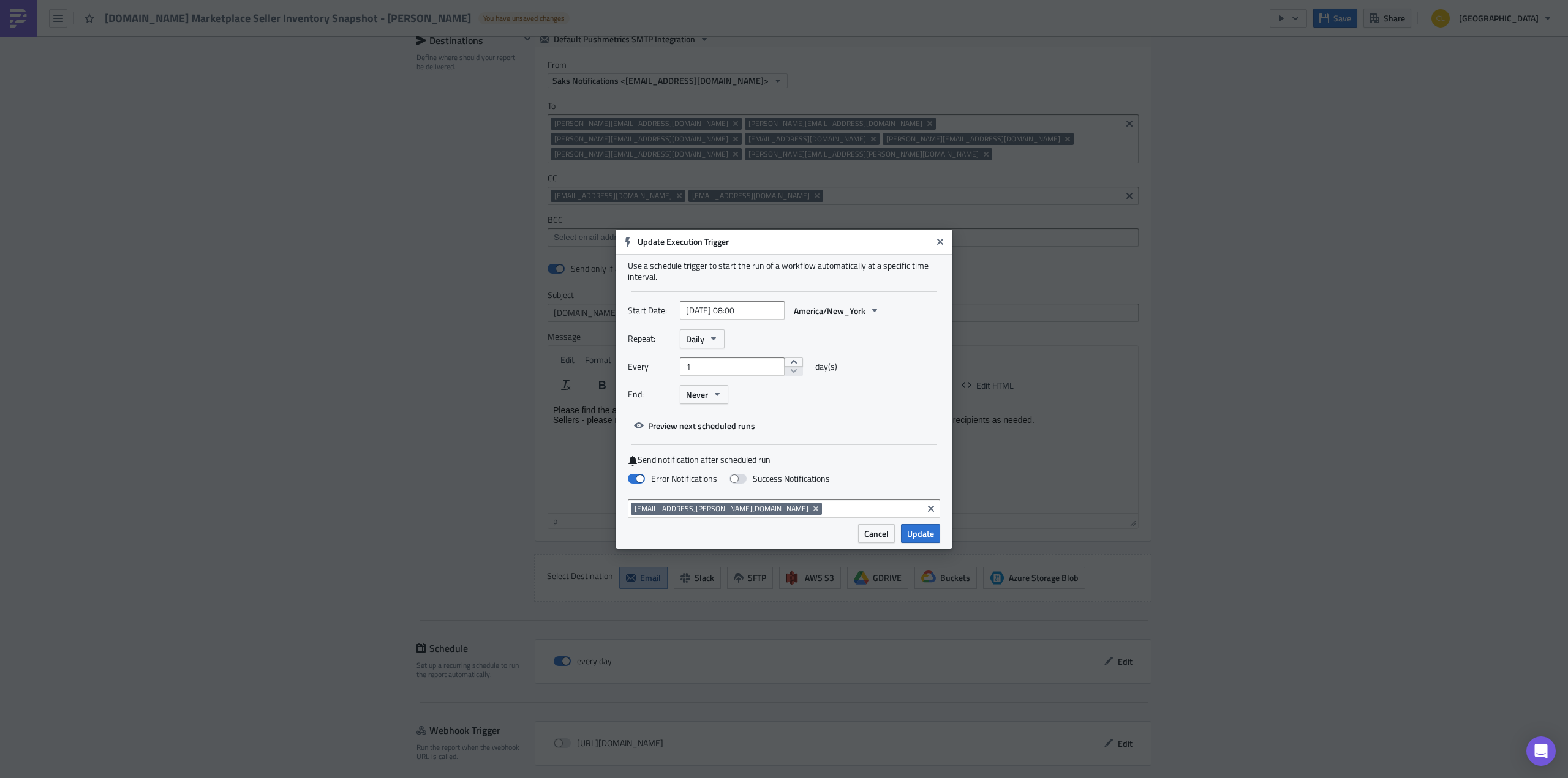
click at [825, 507] on input at bounding box center [873, 508] width 95 height 12
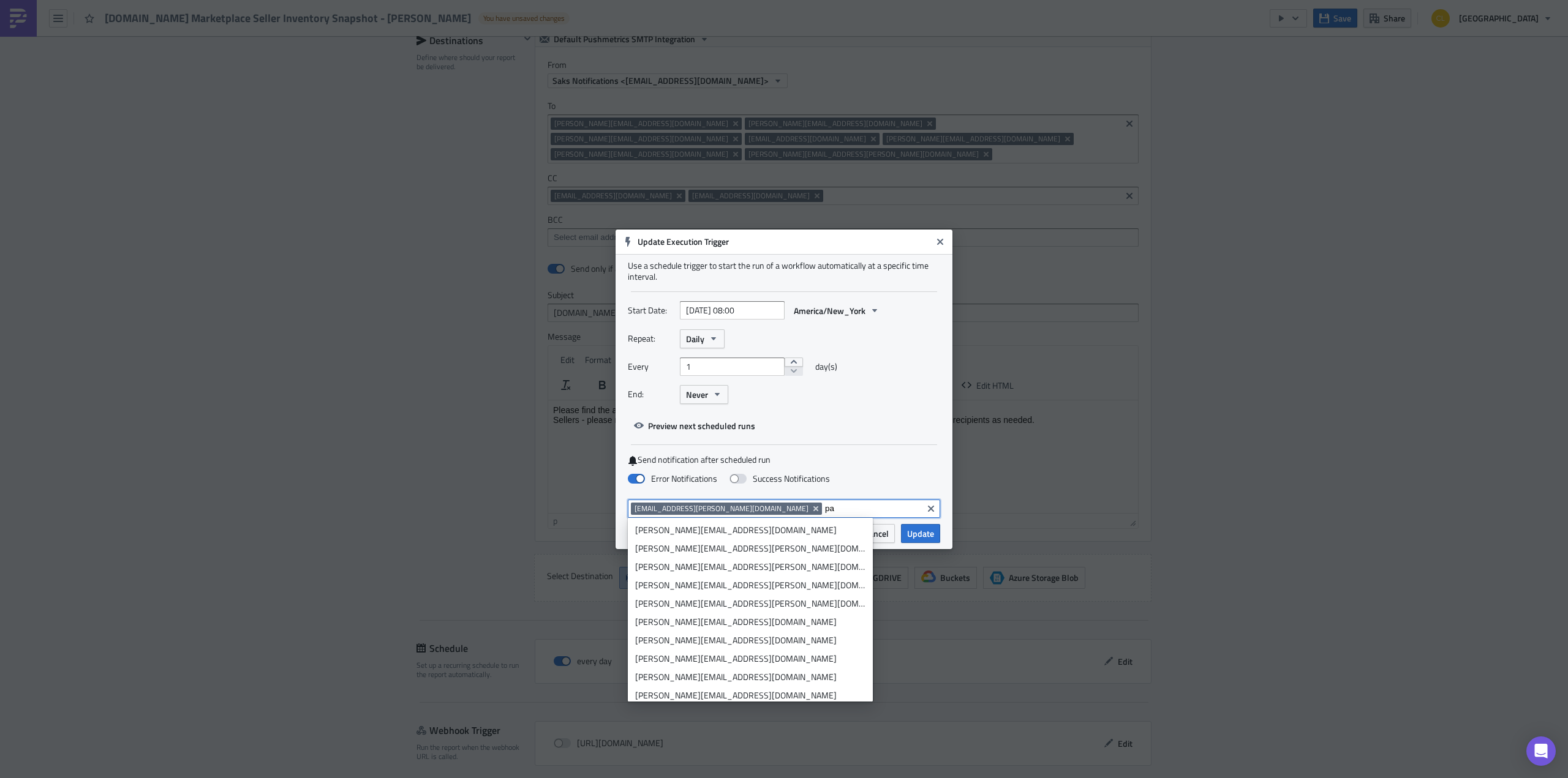
type input "p"
type input "P"
click at [937, 533] on button "Update" at bounding box center [921, 533] width 39 height 19
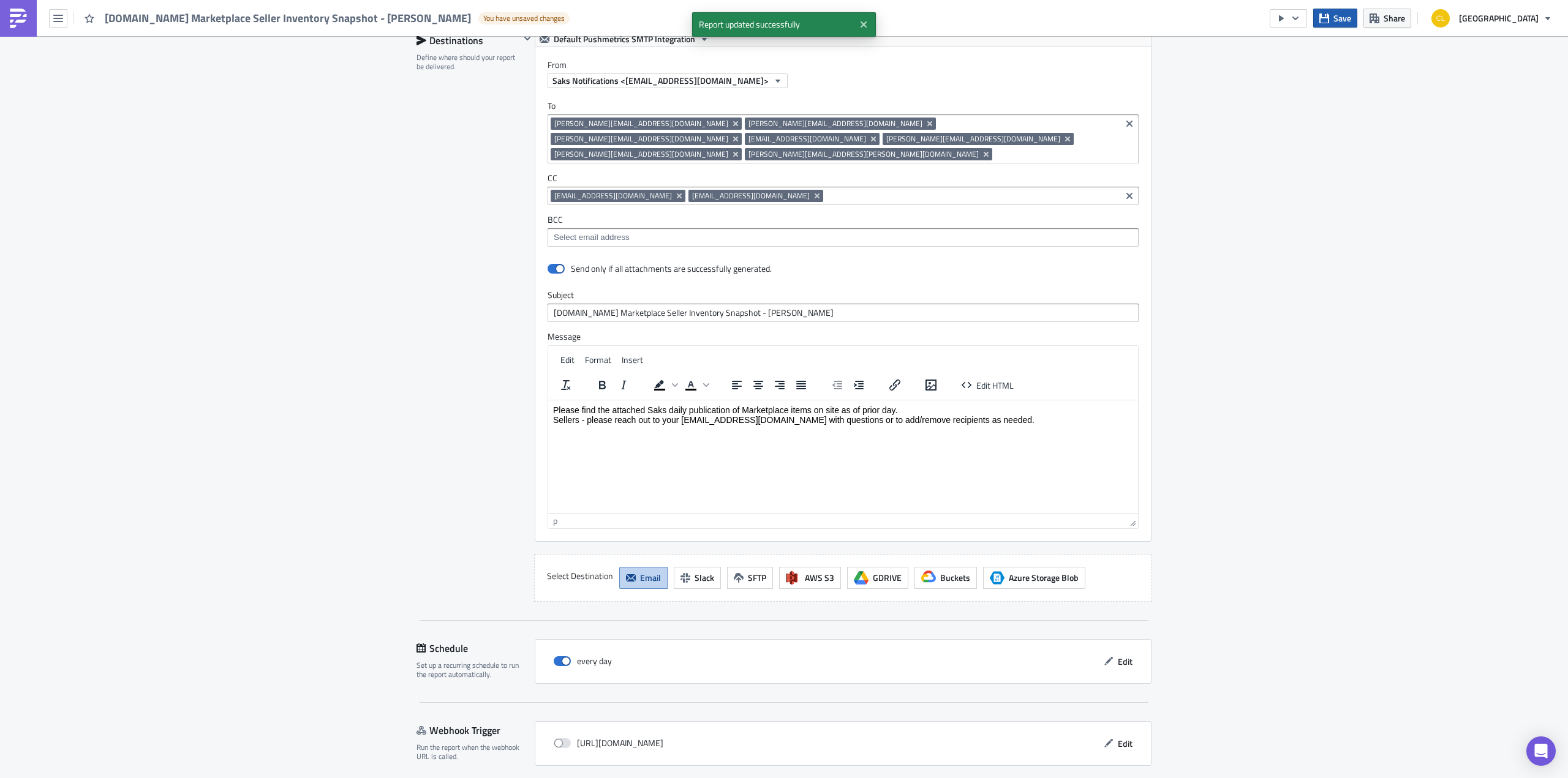
click at [1351, 23] on span "Save" at bounding box center [1342, 18] width 18 height 13
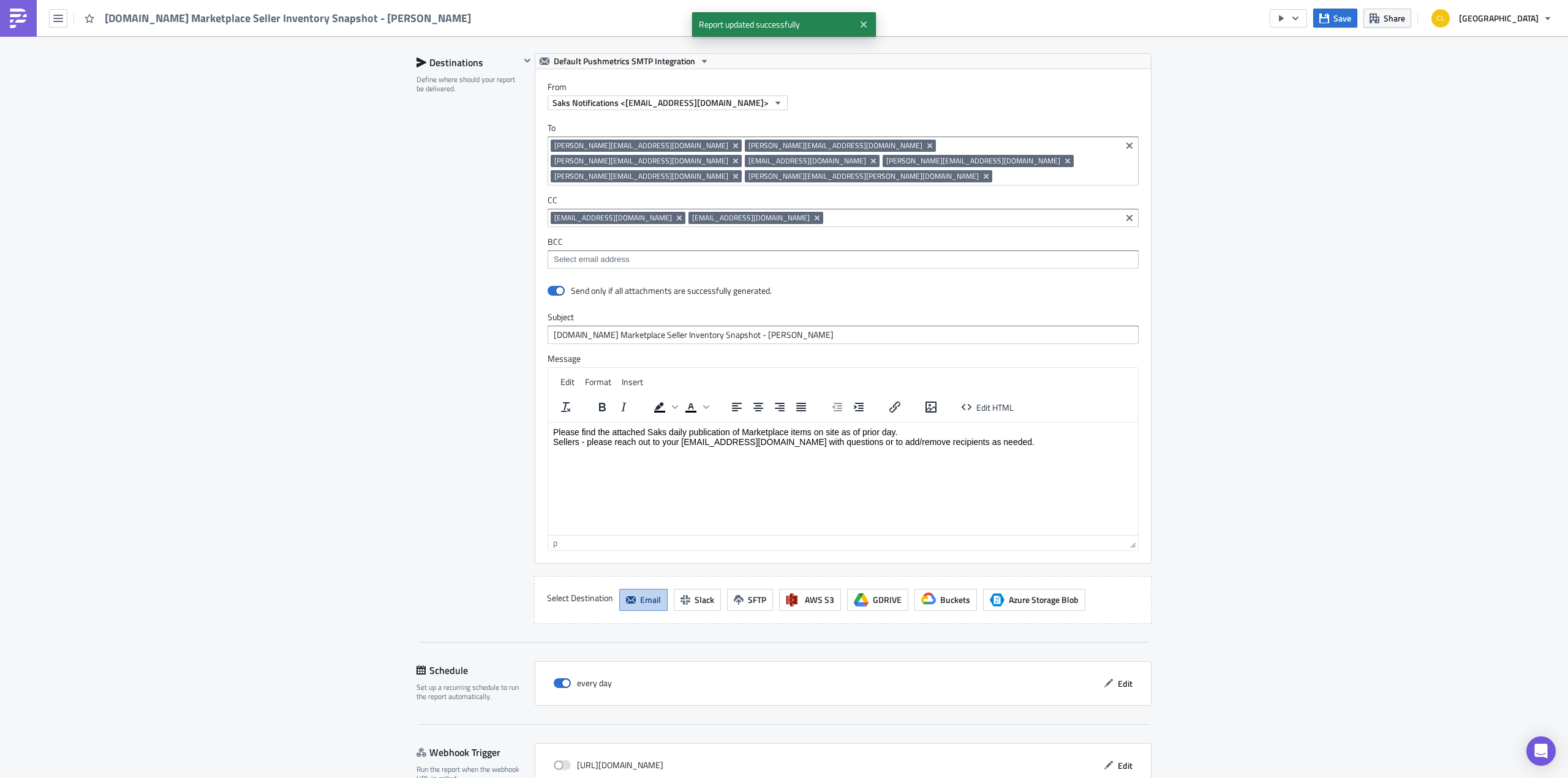
scroll to position [838, 0]
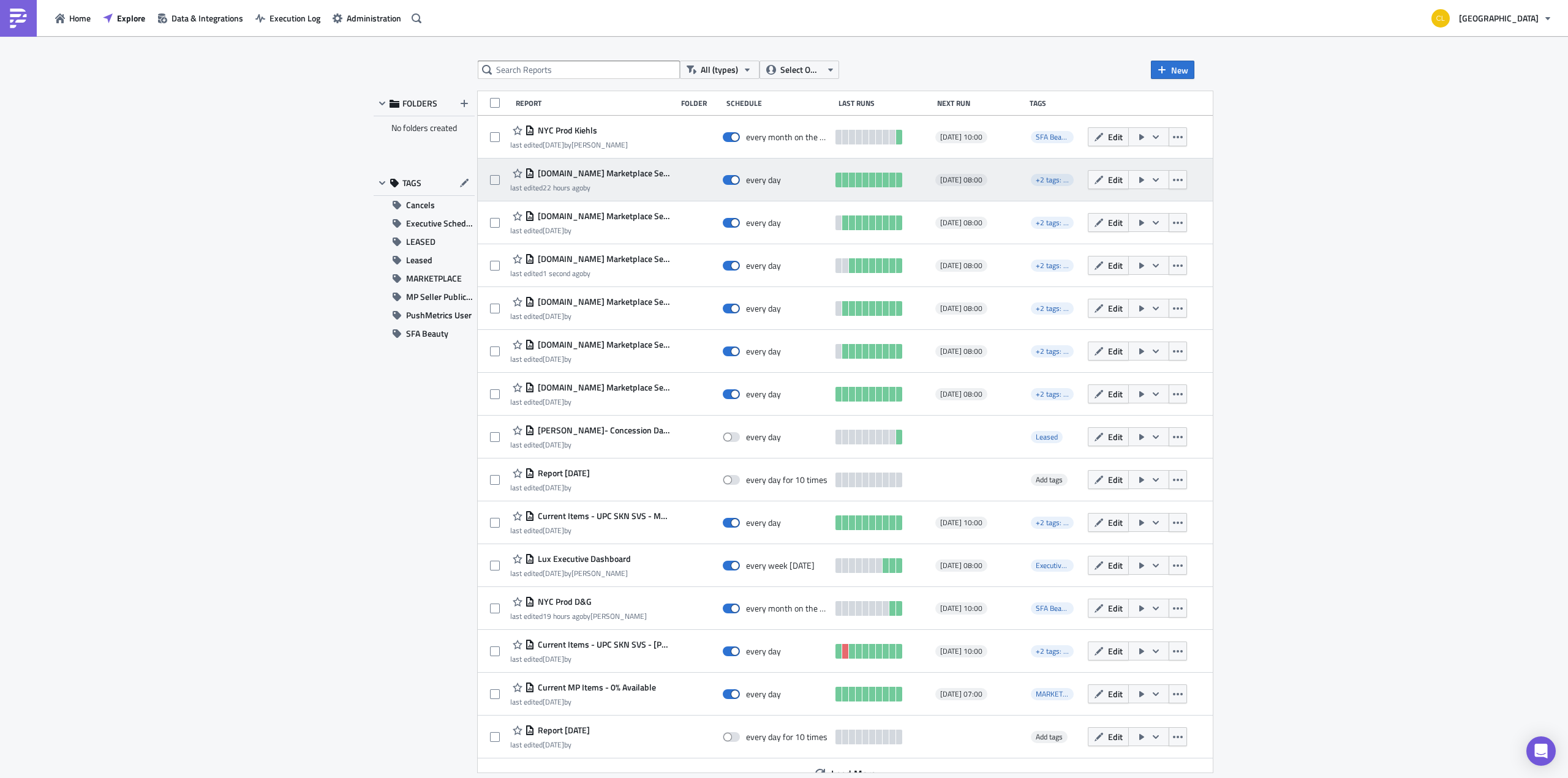
click at [632, 174] on span "[DOMAIN_NAME] Marketplace Seller Inventory Snapshot - VALENTINO" at bounding box center [603, 173] width 136 height 11
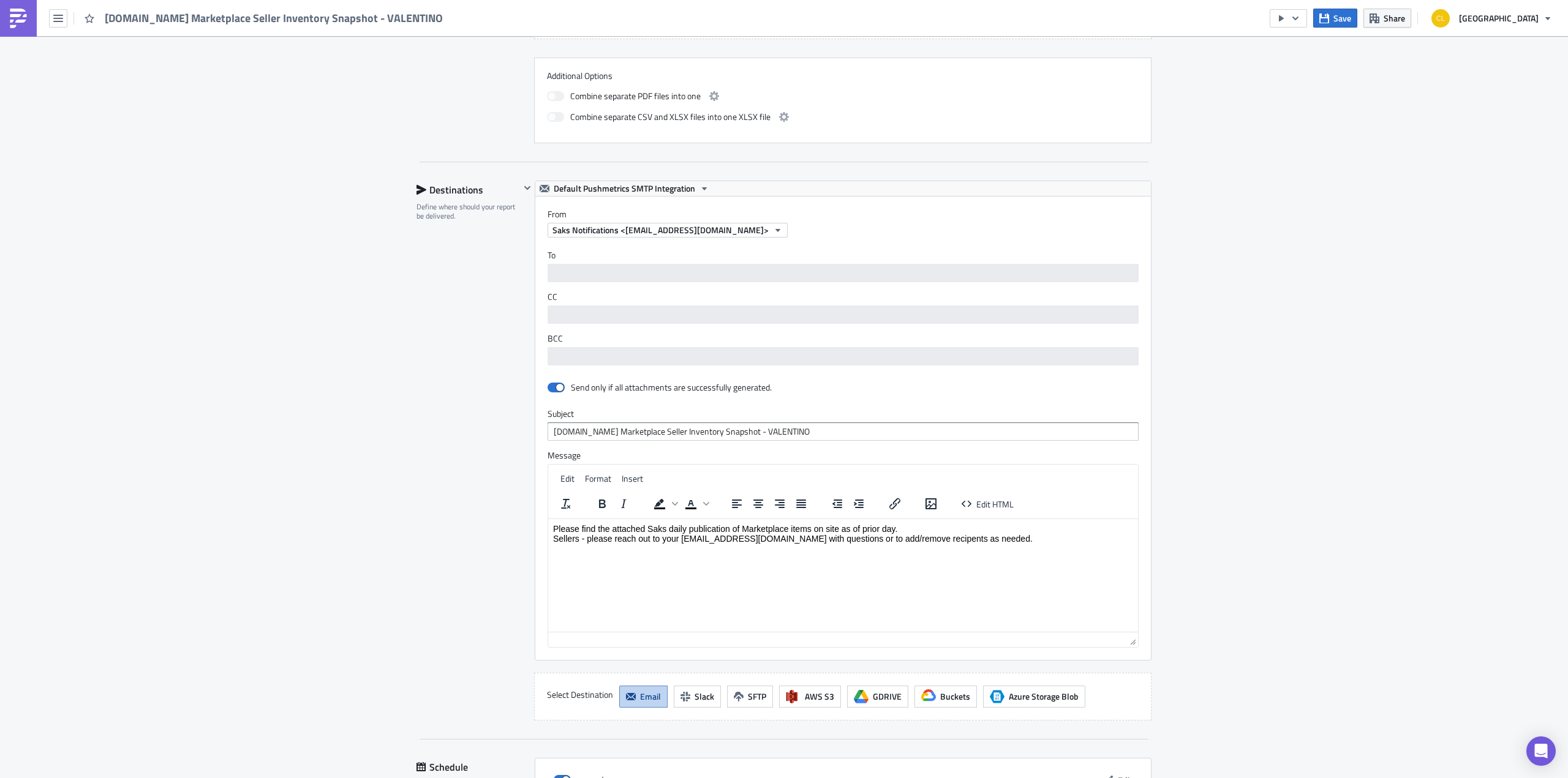
scroll to position [667, 0]
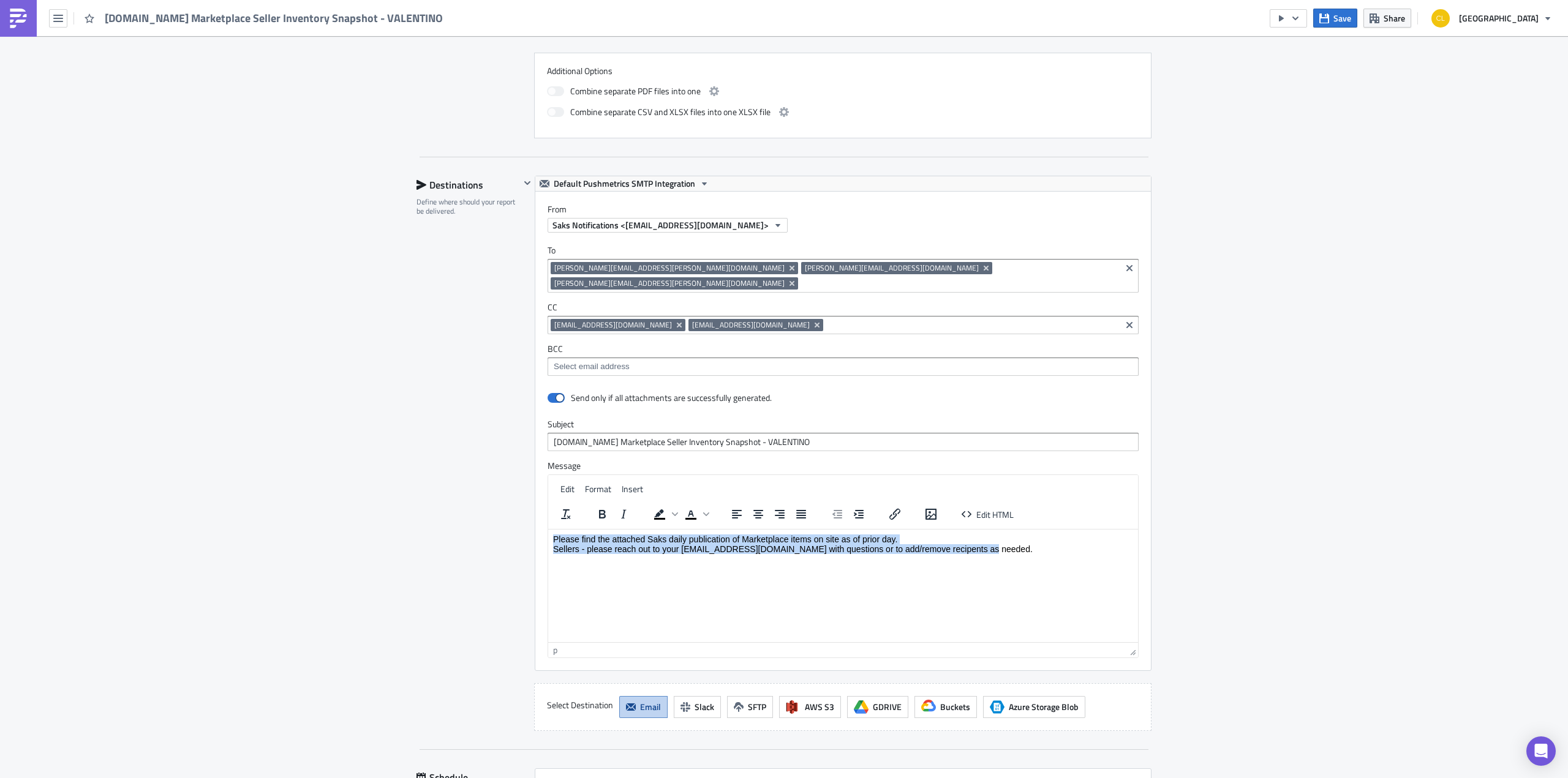
drag, startPoint x: 996, startPoint y: 544, endPoint x: 533, endPoint y: 513, distance: 464.0
click at [548, 529] on html "Please find the attached Saks daily publication of Marketplace items on site as…" at bounding box center [842, 544] width 589 height 30
paste body "Rich Text Area. Press ALT-0 for help."
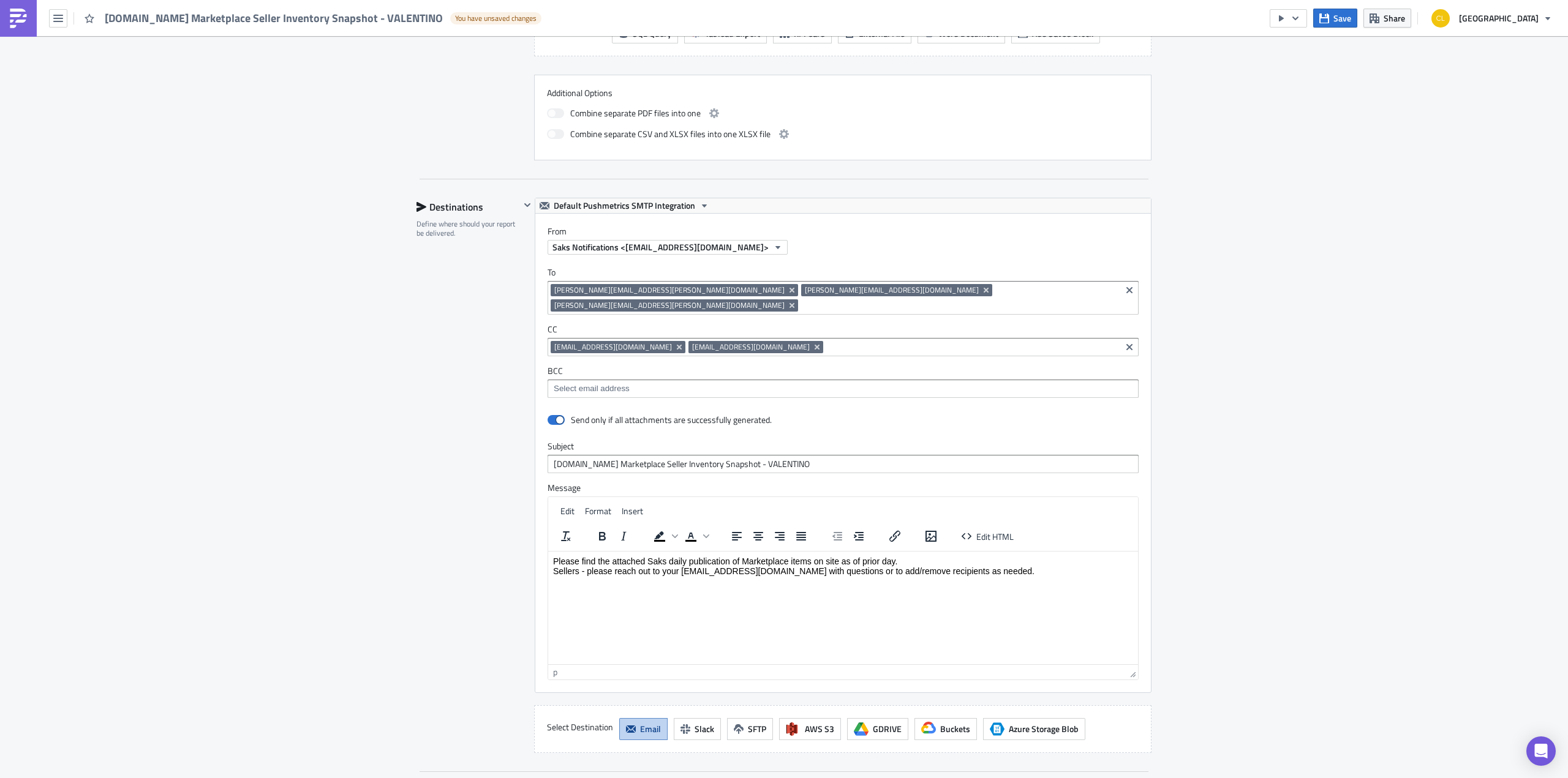
scroll to position [823, 0]
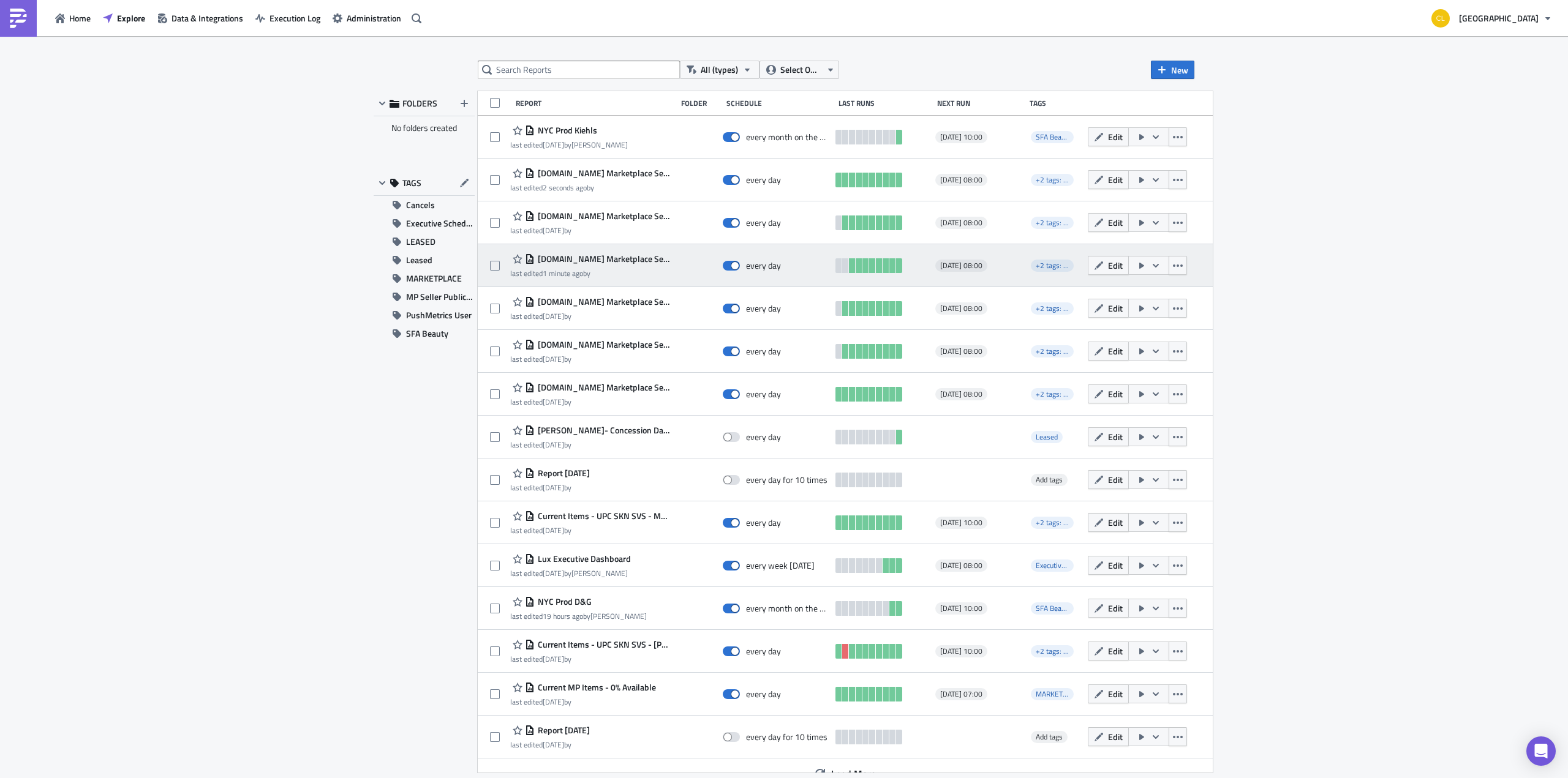
click at [641, 258] on span "[DOMAIN_NAME] Marketplace Seller Inventory Snapshot - [PERSON_NAME]" at bounding box center [603, 259] width 136 height 11
click at [1143, 261] on button "button" at bounding box center [1149, 265] width 41 height 19
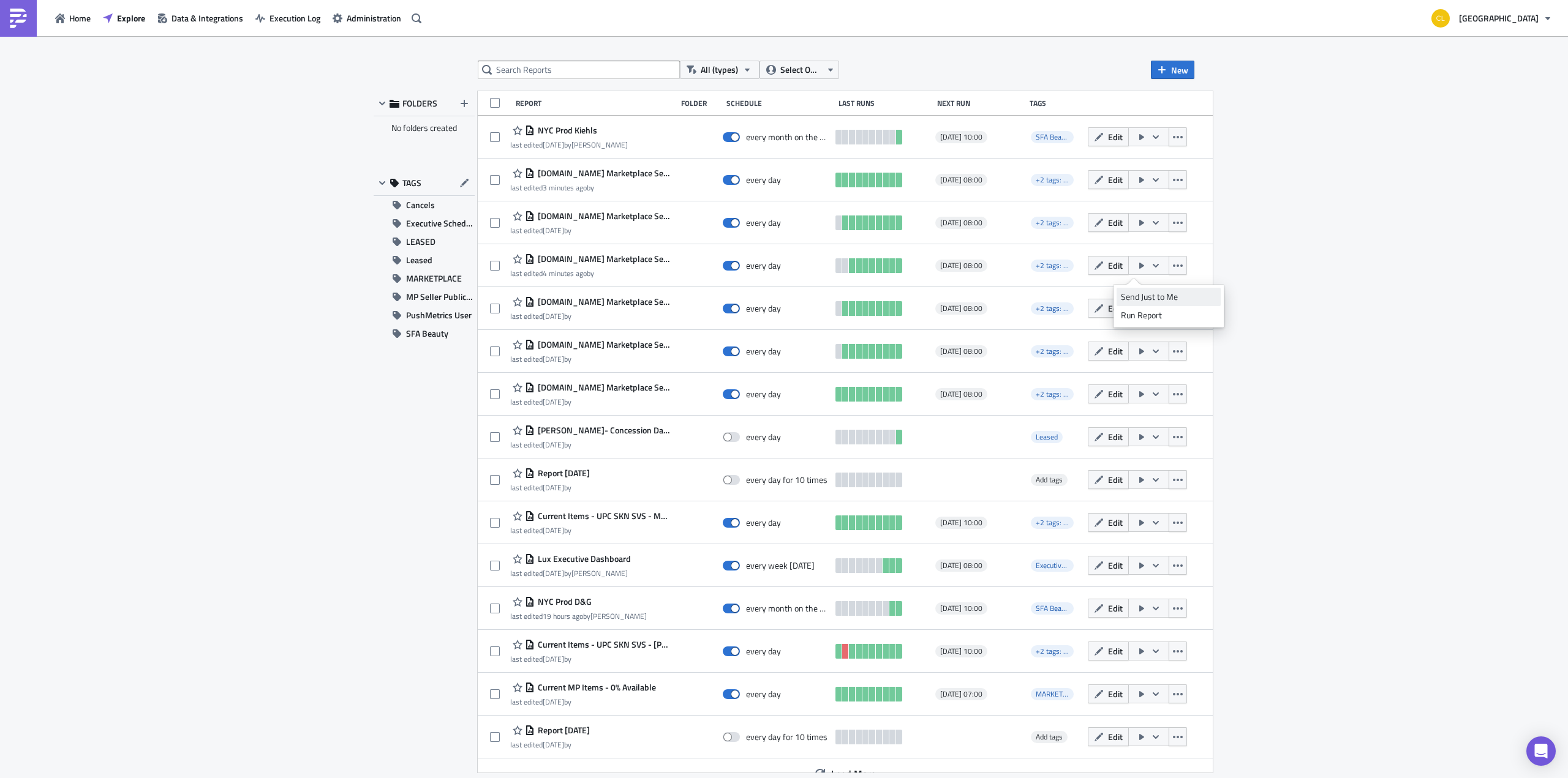
click at [1148, 299] on div "Send Just to Me" at bounding box center [1168, 297] width 96 height 12
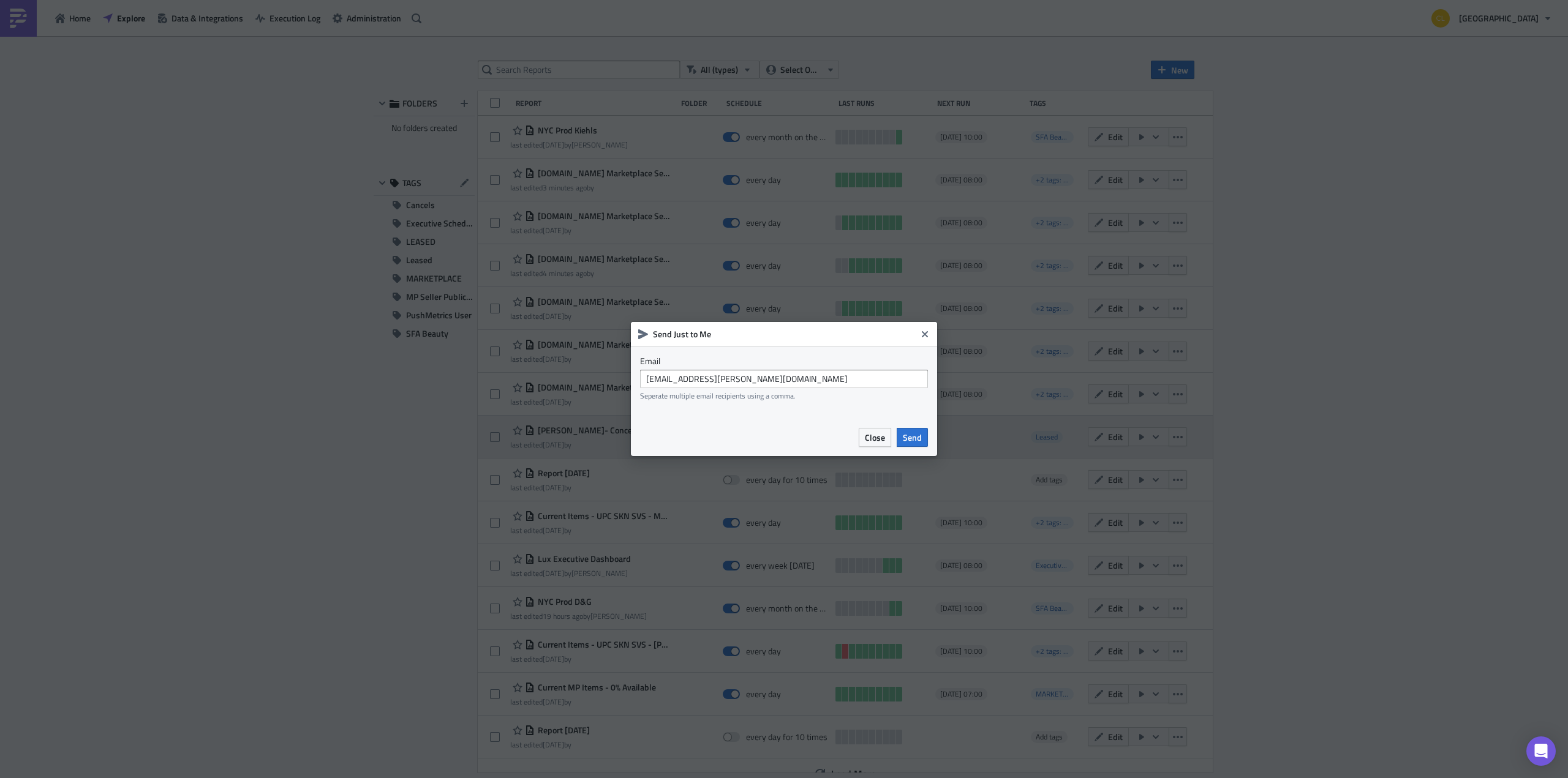
click at [919, 435] on span "Send" at bounding box center [911, 437] width 19 height 13
